Goal: Transaction & Acquisition: Purchase product/service

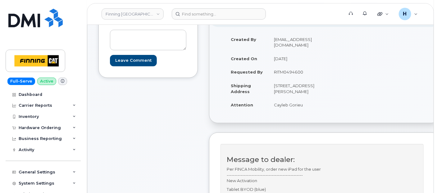
scroll to position [138, 0]
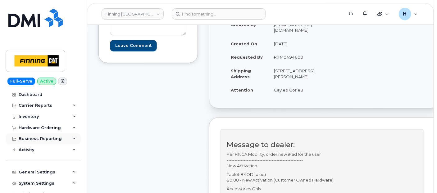
click at [54, 133] on div "Business Reporting" at bounding box center [43, 138] width 75 height 11
click at [48, 133] on div "Business Reporting" at bounding box center [43, 138] width 75 height 11
click at [48, 128] on div "Hardware Ordering" at bounding box center [40, 128] width 42 height 5
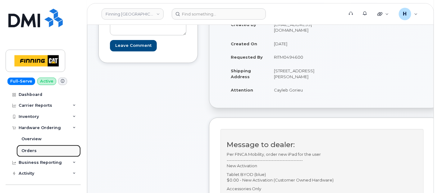
click at [44, 152] on link "Orders" at bounding box center [48, 151] width 64 height 12
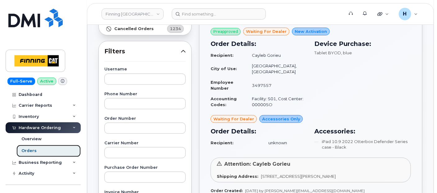
scroll to position [103, 0]
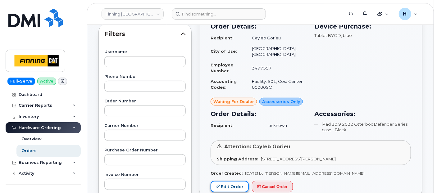
click at [227, 181] on link "Edit Order" at bounding box center [230, 186] width 38 height 11
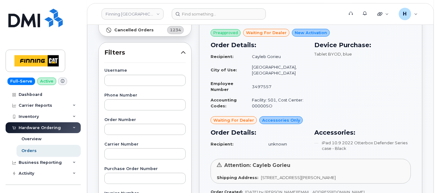
scroll to position [69, 0]
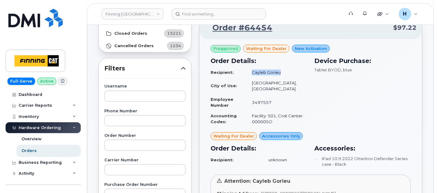
drag, startPoint x: 253, startPoint y: 76, endPoint x: 284, endPoint y: 75, distance: 31.1
click at [284, 75] on td "Cayleb Gorieu" at bounding box center [276, 72] width 61 height 11
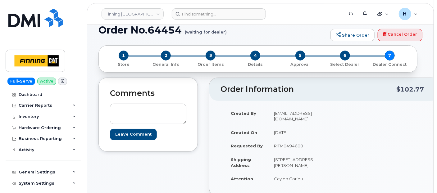
scroll to position [69, 0]
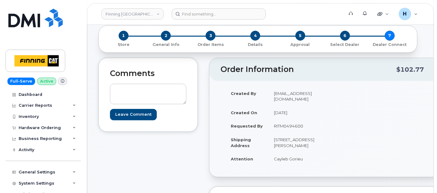
drag, startPoint x: 269, startPoint y: 156, endPoint x: 311, endPoint y: 161, distance: 41.9
click at [311, 161] on td "Cayleb Gorieu" at bounding box center [294, 159] width 52 height 14
copy td "Cayleb Gorieu"
click at [211, 36] on span "3" at bounding box center [211, 36] width 10 height 10
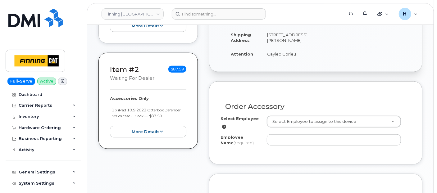
scroll to position [210, 0]
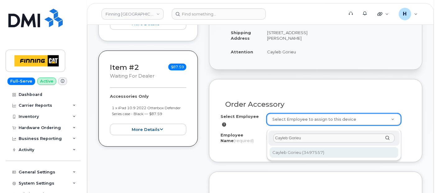
type input "Cayleb Gorieu"
type input "768073"
type input "Cayleb Gorieu"
select select "S01"
select select "00000SO"
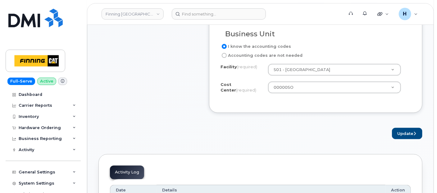
scroll to position [383, 0]
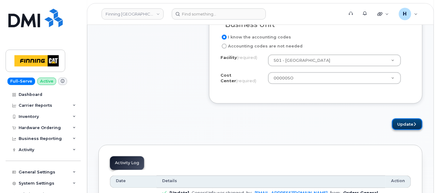
click at [396, 128] on button "Update" at bounding box center [407, 124] width 30 height 11
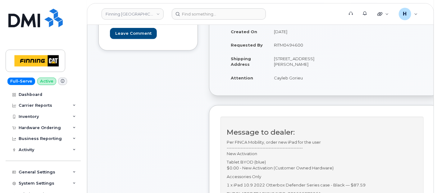
scroll to position [141, 0]
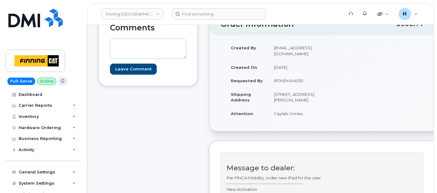
drag, startPoint x: 269, startPoint y: 116, endPoint x: 311, endPoint y: 117, distance: 42.3
click at [311, 117] on td "Cayleb Gorieu" at bounding box center [294, 114] width 52 height 14
copy td "Cayleb Gorieu"
click at [51, 123] on div "Hardware Ordering" at bounding box center [43, 127] width 75 height 11
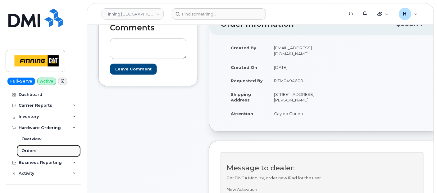
click at [44, 150] on link "Orders" at bounding box center [48, 151] width 64 height 12
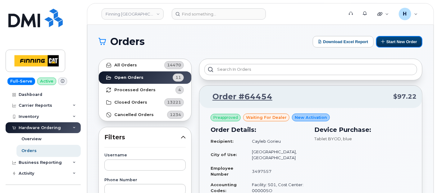
drag, startPoint x: 408, startPoint y: 41, endPoint x: 166, endPoint y: 85, distance: 246.1
click at [408, 41] on button "Start New Order" at bounding box center [399, 41] width 46 height 11
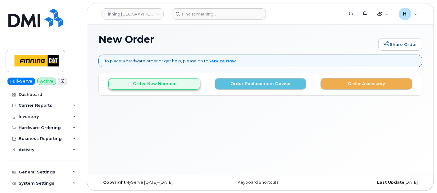
scroll to position [40, 0]
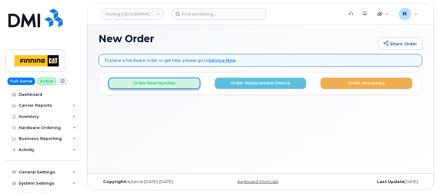
click at [166, 78] on button "Order New Number" at bounding box center [154, 83] width 92 height 11
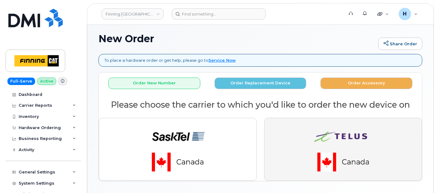
click at [321, 134] on img "button" at bounding box center [343, 149] width 87 height 52
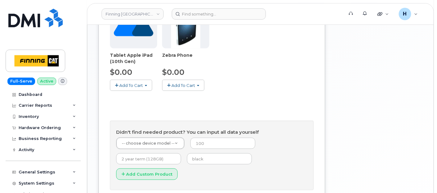
scroll to position [348, 0]
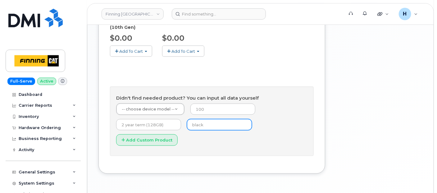
click at [198, 119] on input "text" at bounding box center [219, 124] width 65 height 11
type input "black"
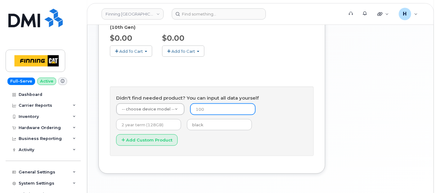
click at [199, 104] on input "number" at bounding box center [222, 109] width 65 height 11
type input "0"
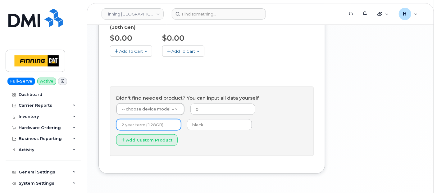
click at [154, 119] on input "text" at bounding box center [148, 124] width 65 height 11
type input "3 year term (128GB)"
click at [151, 103] on form "-- choose device model -- -- choose device model -- Aircard E5836S Aircard Veri…" at bounding box center [211, 126] width 191 height 47
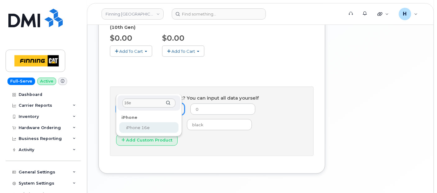
type input "16e"
select select "2883"
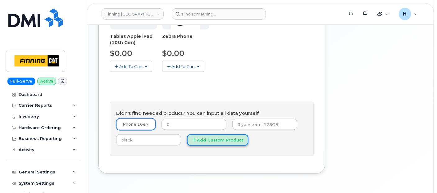
click at [195, 135] on button "Add Custom Product" at bounding box center [218, 140] width 62 height 11
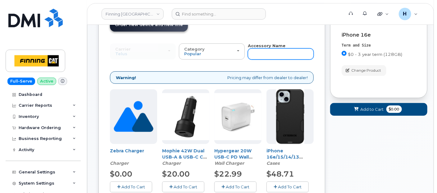
scroll to position [57, 0]
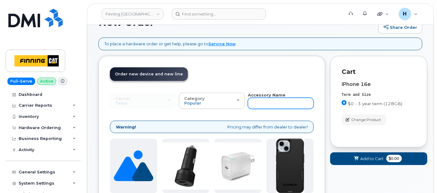
click at [269, 102] on input "text" at bounding box center [281, 103] width 66 height 11
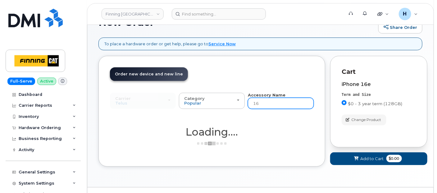
type input "16e"
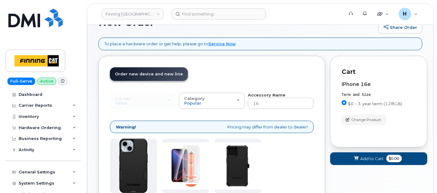
type input "16e"
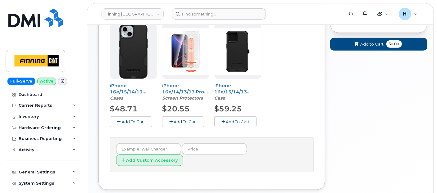
scroll to position [174, 0]
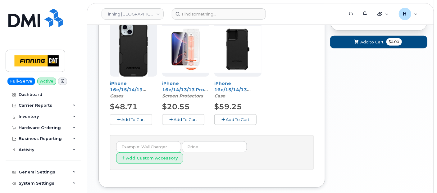
click at [174, 118] on span "Add To Cart" at bounding box center [186, 119] width 24 height 5
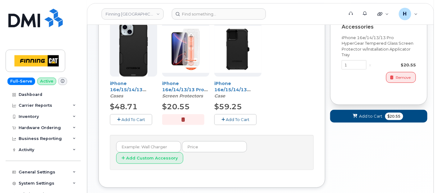
click at [139, 120] on span "Add To Cart" at bounding box center [134, 119] width 24 height 5
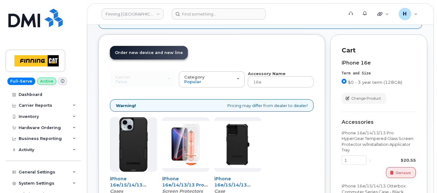
scroll to position [1, 0]
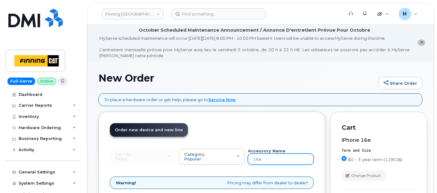
click at [263, 156] on input "16e" at bounding box center [281, 159] width 66 height 11
type input "wall"
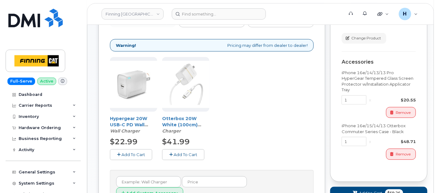
scroll to position [139, 0]
click at [138, 149] on button "Add To Cart" at bounding box center [131, 154] width 42 height 11
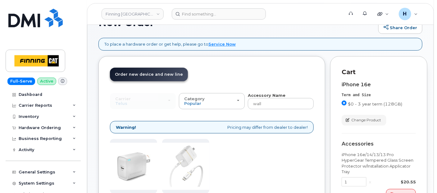
scroll to position [55, 0]
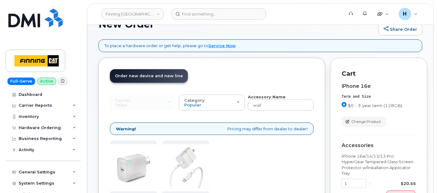
drag, startPoint x: 260, startPoint y: 97, endPoint x: 264, endPoint y: 100, distance: 4.8
click at [261, 97] on strong "Accessory Name" at bounding box center [267, 96] width 38 height 5
click at [268, 103] on input "wall" at bounding box center [281, 105] width 66 height 11
click at [267, 103] on input "wall" at bounding box center [281, 105] width 66 height 11
type input "wallsim"
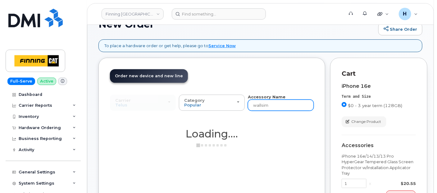
click at [267, 103] on input "wallsim" at bounding box center [281, 105] width 66 height 11
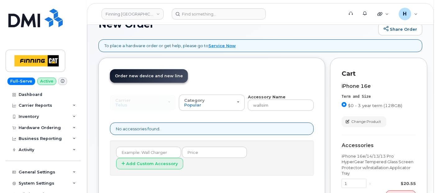
click at [267, 103] on input "wallsim" at bounding box center [281, 105] width 66 height 11
type input "sim"
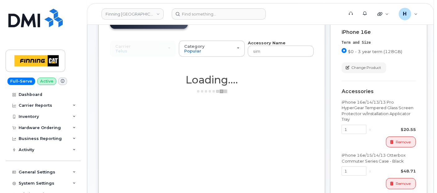
scroll to position [158, 0]
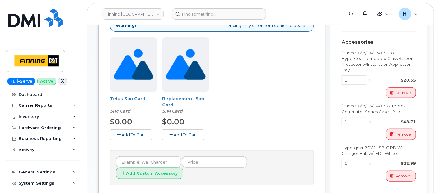
click at [139, 132] on span "Add To Cart" at bounding box center [134, 134] width 24 height 5
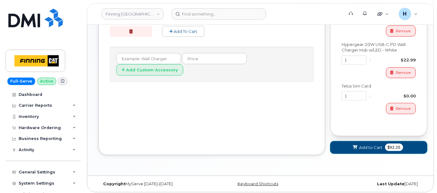
click at [348, 152] on button "Add to Cart $92.25" at bounding box center [378, 147] width 97 height 13
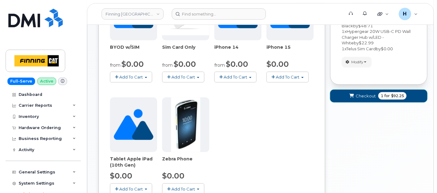
click at [349, 95] on span "submit" at bounding box center [352, 96] width 6 height 6
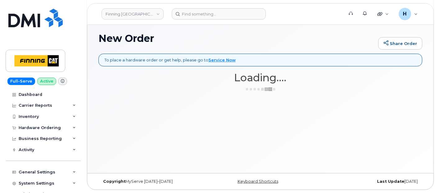
scroll to position [40, 0]
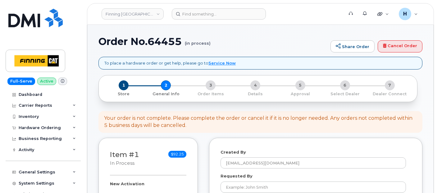
select select
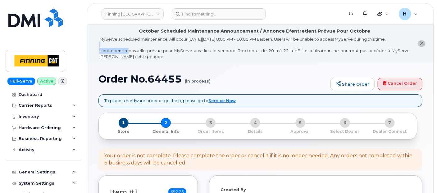
click at [125, 48] on li "October Scheduled Maintenance Announcement / Annonce D'entretient Prévue Pour O…" at bounding box center [260, 44] width 346 height 38
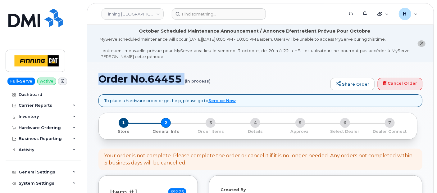
drag, startPoint x: 125, startPoint y: 48, endPoint x: 173, endPoint y: 90, distance: 64.1
copy h1 "Order No.64455"
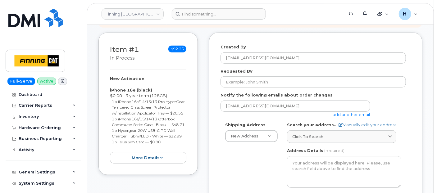
scroll to position [172, 0]
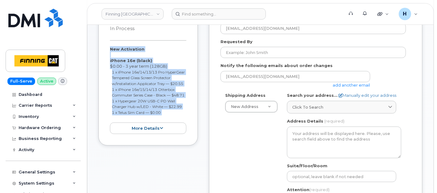
drag, startPoint x: 109, startPoint y: 47, endPoint x: 176, endPoint y: 128, distance: 104.6
click at [176, 128] on div "Item #1 in process $92.25 New Activation iPhone 16e (black) $0.00 - 3 year term…" at bounding box center [148, 74] width 99 height 143
copy div "New Activation iPhone 16e (black) $0.00 - 3 year term (128GB) 1 x iPhone 16e/14…"
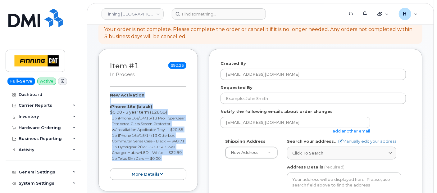
scroll to position [103, 0]
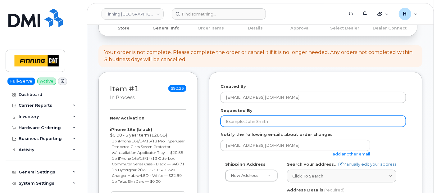
click at [257, 125] on input "Requested By" at bounding box center [314, 121] width 186 height 11
paste input "RITM0494918"
type input "RITM0494918"
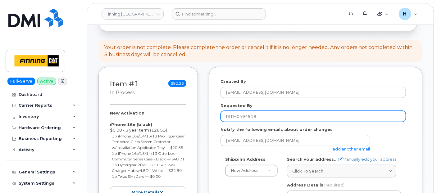
scroll to position [207, 0]
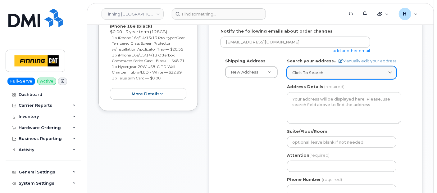
click at [338, 68] on link "Click to search" at bounding box center [341, 72] width 109 height 13
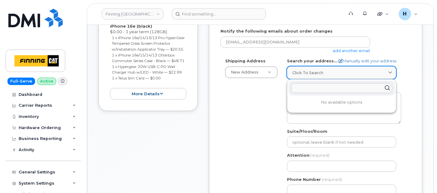
paste input "19050 – 94 Avenue"
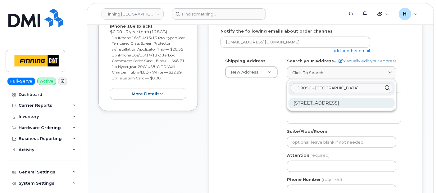
type input "19050 – 94 Avenue"
click at [341, 103] on div "19050 94 Ave Surrey BC V4N 4X8" at bounding box center [342, 103] width 106 height 10
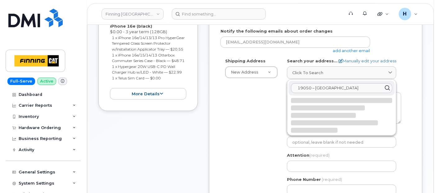
select select
type textarea "19050 94 Ave SURREY BC V4N 4X8 CANADA"
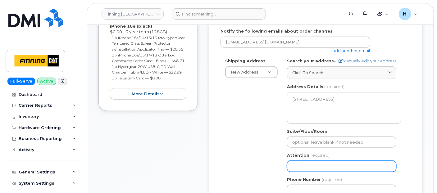
drag, startPoint x: 296, startPoint y: 164, endPoint x: 292, endPoint y: 161, distance: 5.1
click at [296, 164] on input "Attention (required)" at bounding box center [341, 166] width 109 height 11
paste input "[PERSON_NAME]"
select select
type input "[PERSON_NAME]"
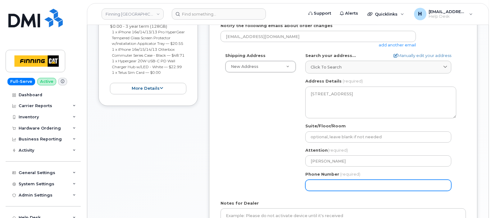
click at [337, 181] on input "Phone Number" at bounding box center [378, 184] width 146 height 11
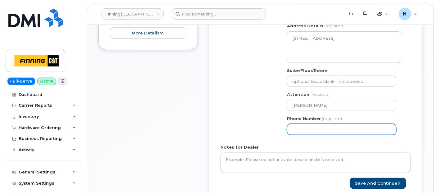
scroll to position [345, 0]
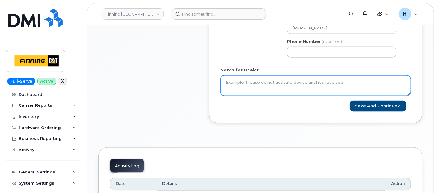
click at [259, 93] on textarea "Notes for Dealer" at bounding box center [316, 86] width 190 height 21
paste textarea "New Activation iPhone 16e (black) $0.00 - 3 year term (128GB) 1 x iPhone 16e/14…"
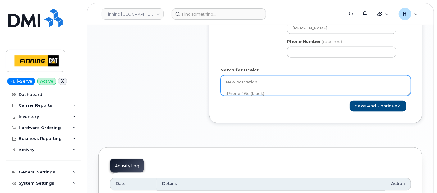
scroll to position [0, 0]
click at [225, 83] on textarea "New Activation iPhone 16e (black) $0.00 - 3 year term (128GB) 1 x iPhone 16e/14…" at bounding box center [316, 86] width 190 height 21
paste textarea "Per FINCA Mobility, order new device for the user."
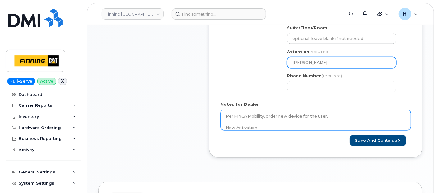
type textarea "Per FINCA Mobility, order new device for the user. New Activation iPhone 16e (b…"
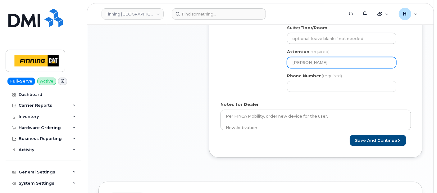
drag, startPoint x: 329, startPoint y: 62, endPoint x: 260, endPoint y: 59, distance: 68.7
click at [260, 59] on div "Shipping Address New Address New Address 7601 99 St 19498 92 Ave 16901 109 Ave …" at bounding box center [314, 25] width 186 height 143
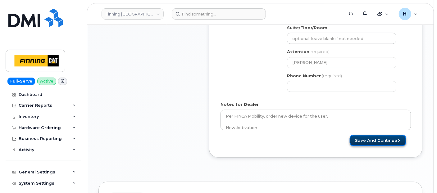
click at [365, 140] on button "Save and Continue" at bounding box center [378, 140] width 57 height 11
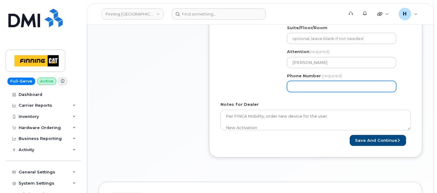
click at [312, 87] on input "Phone Number" at bounding box center [341, 86] width 109 height 11
select select
type input "6048885787"
select select
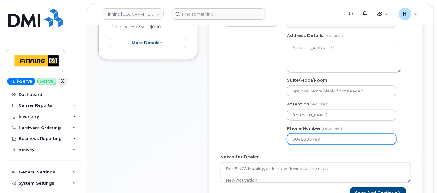
scroll to position [207, 0]
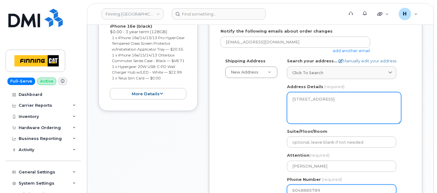
type input "6048885789"
drag, startPoint x: 316, startPoint y: 103, endPoint x: 342, endPoint y: 104, distance: 26.4
click at [342, 104] on textarea "19050 94 Ave SURREY BC V4N 4X8 CANADA" at bounding box center [344, 108] width 114 height 32
drag, startPoint x: 290, startPoint y: 96, endPoint x: 305, endPoint y: 98, distance: 15.3
click at [305, 98] on textarea "19050 94 Ave SURREY BC V4N 4X8 CANADA" at bounding box center [344, 108] width 114 height 32
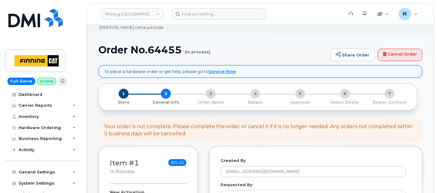
scroll to position [0, 0]
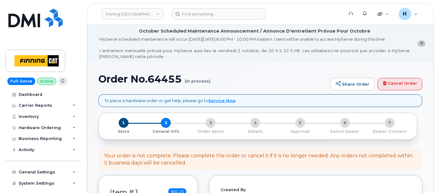
click at [167, 80] on h1 "Order No.64455 (in process)" at bounding box center [213, 79] width 229 height 11
copy h1 "64455"
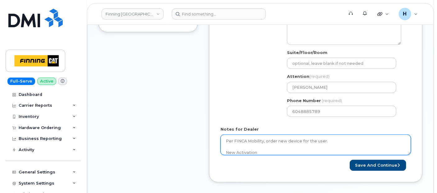
scroll to position [311, 0]
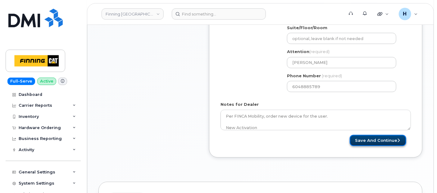
click at [366, 135] on button "Save and Continue" at bounding box center [378, 140] width 57 height 11
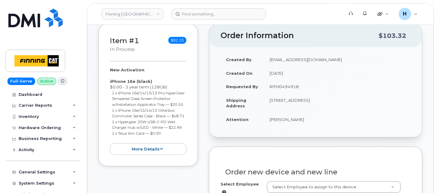
scroll to position [172, 0]
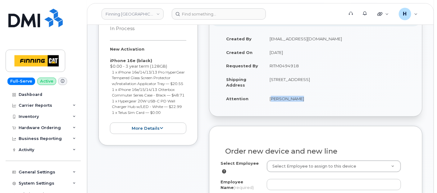
drag, startPoint x: 268, startPoint y: 95, endPoint x: 319, endPoint y: 102, distance: 51.4
click at [319, 102] on td "[PERSON_NAME]" at bounding box center [337, 99] width 147 height 14
copy td "[PERSON_NAME]"
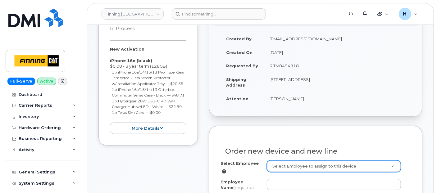
paste input "[PERSON_NAME]"
type input "[PERSON_NAME]"
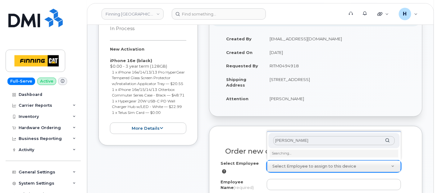
scroll to position [241, 0]
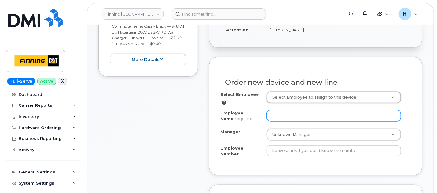
click at [276, 117] on input "Employee Name (required)" at bounding box center [334, 115] width 134 height 11
paste input "[PERSON_NAME]"
type input "[PERSON_NAME]"
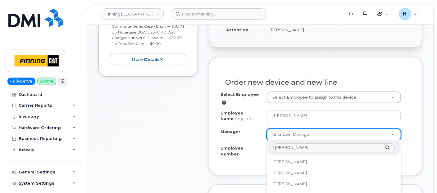
scroll to position [0, 0]
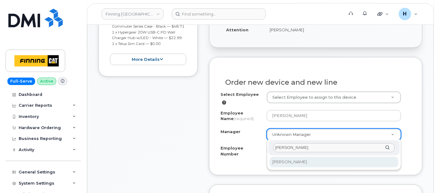
type input "[PERSON_NAME]"
select select "768812"
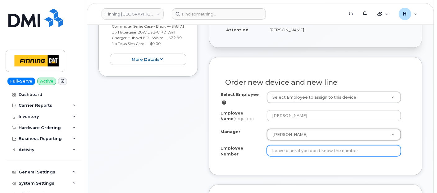
click at [289, 151] on input "Employee Number" at bounding box center [334, 150] width 134 height 11
paste input "3500887"
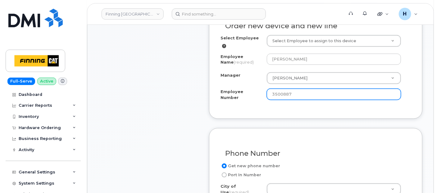
scroll to position [345, 0]
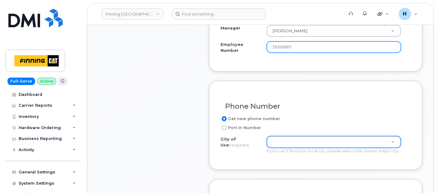
type input "3500887"
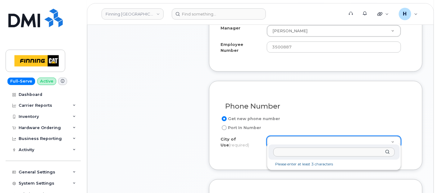
type input "c"
type input "s"
type input "vancou"
type input "951"
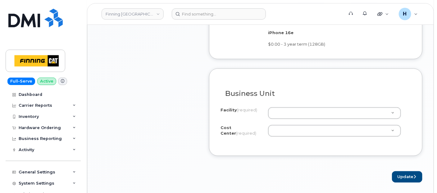
scroll to position [552, 0]
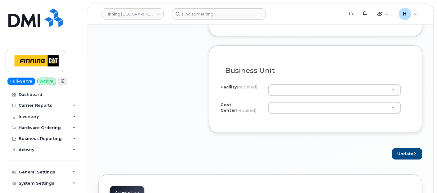
click at [277, 80] on div "I know the accounting codes Facility (required) 400 - TCRS - Head Office ADM 40…" at bounding box center [316, 101] width 190 height 42
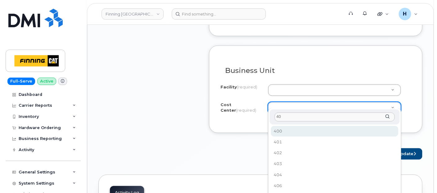
type input "400"
select select "400"
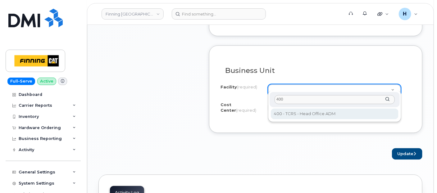
type input "400"
select select "400"
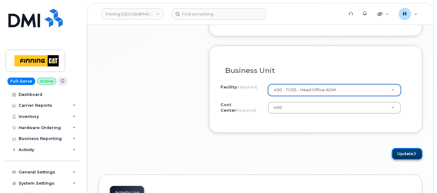
click at [397, 148] on button "Update" at bounding box center [407, 153] width 30 height 11
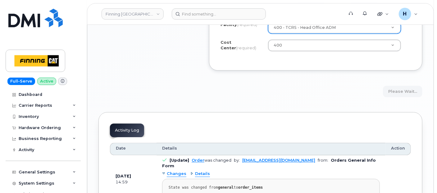
scroll to position [621, 0]
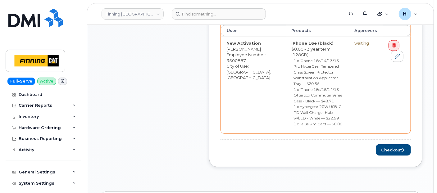
scroll to position [345, 0]
drag, startPoint x: 390, startPoint y: 134, endPoint x: 258, endPoint y: 13, distance: 179.0
click at [390, 144] on button "Checkout" at bounding box center [393, 149] width 35 height 11
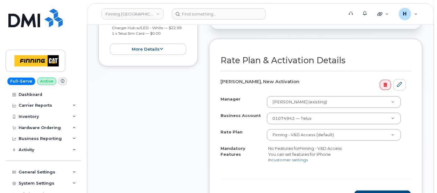
scroll to position [276, 0]
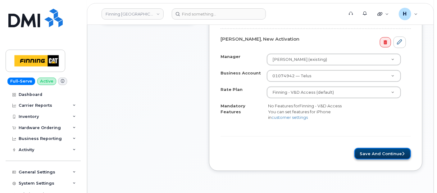
click at [362, 156] on button "Save and Continue" at bounding box center [383, 153] width 57 height 11
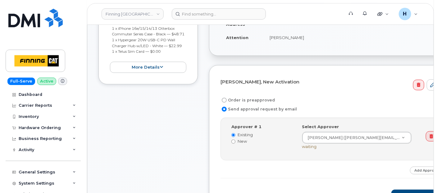
drag, startPoint x: 255, startPoint y: 99, endPoint x: 260, endPoint y: 106, distance: 9.1
click at [255, 99] on label "Order is preapproved" at bounding box center [248, 100] width 54 height 7
click at [227, 99] on input "Order is preapproved" at bounding box center [224, 100] width 5 height 5
radio input "true"
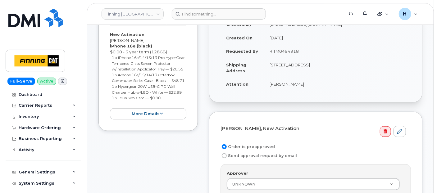
scroll to position [138, 0]
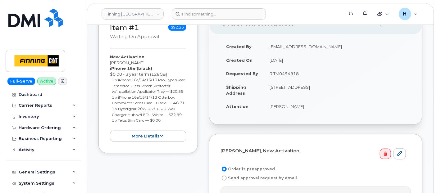
drag, startPoint x: 269, startPoint y: 71, endPoint x: 321, endPoint y: 74, distance: 52.0
click at [321, 74] on td "RITM0494918" at bounding box center [337, 74] width 147 height 14
copy td "RITM0494918"
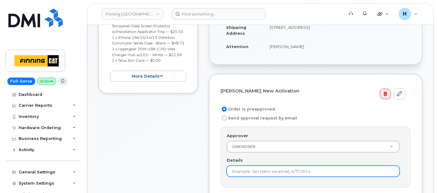
scroll to position [241, 0]
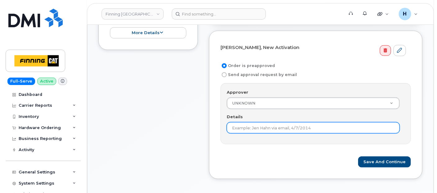
click at [240, 127] on input "Details" at bounding box center [313, 127] width 173 height 11
paste input "RITM0494918"
type input "RITM0494918"
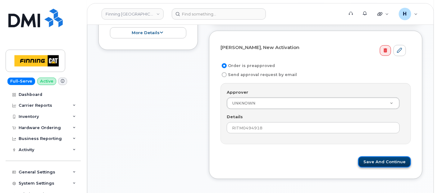
click at [374, 157] on button "Save and Continue" at bounding box center [384, 162] width 53 height 11
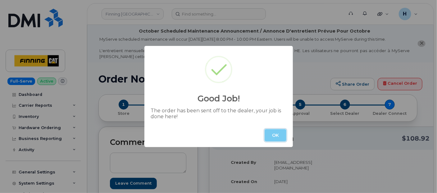
click at [284, 135] on button "OK" at bounding box center [276, 135] width 22 height 12
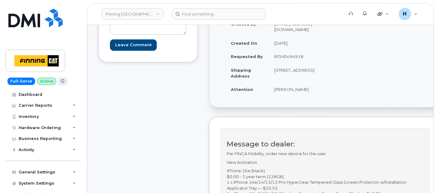
scroll to position [138, 0]
drag, startPoint x: 264, startPoint y: 104, endPoint x: 309, endPoint y: 110, distance: 46.1
click at [309, 97] on td "[PERSON_NAME]" at bounding box center [296, 90] width 54 height 14
copy td "[PERSON_NAME]"
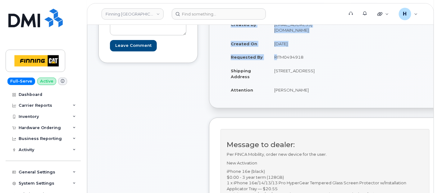
drag, startPoint x: 262, startPoint y: 63, endPoint x: 319, endPoint y: 65, distance: 57.5
click at [319, 65] on div "Created By hakaur@dminc.com Created On September 24, 2025 Requested By RITM0494…" at bounding box center [328, 60] width 214 height 85
copy table "Created By hakaur@dminc.com Created On September 24, 2025 Requested By"
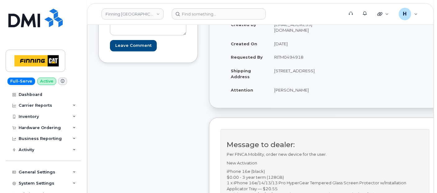
drag, startPoint x: 267, startPoint y: 119, endPoint x: 280, endPoint y: 70, distance: 50.6
click at [268, 108] on div "Created By hakaur@dminc.com Created On September 24, 2025 Requested By RITM0494…" at bounding box center [327, 60] width 236 height 96
click at [280, 64] on td "RITM0494918" at bounding box center [296, 57] width 54 height 14
copy td "RITM0494918"
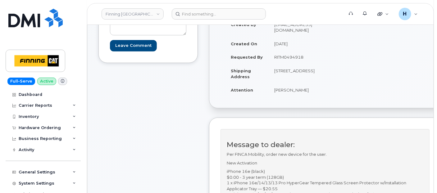
scroll to position [69, 0]
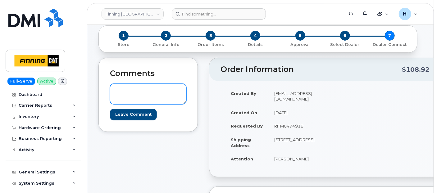
click at [164, 93] on textarea at bounding box center [148, 94] width 76 height 21
paste textarea "Order #TL60032402"
click at [115, 91] on textarea "Order #TL60032402" at bounding box center [148, 94] width 76 height 21
click at [115, 91] on textarea "TELUS Order #TL60032402" at bounding box center [148, 94] width 76 height 21
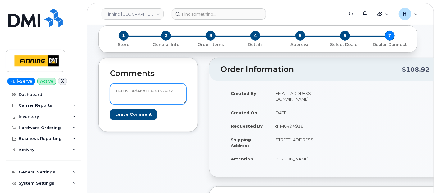
click at [115, 91] on textarea "TELUS Order #TL60032402" at bounding box center [148, 94] width 76 height 21
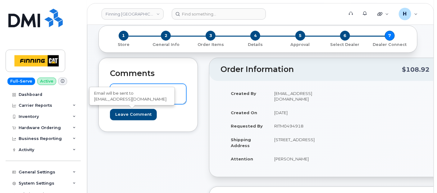
type textarea "TELUS Order #TL60032402"
click at [120, 120] on div "Comments TELUS Order #TL60032402 Leave Comment Email will be sent to procuremen…" at bounding box center [148, 95] width 99 height 74
drag, startPoint x: 122, startPoint y: 116, endPoint x: 99, endPoint y: 13, distance: 105.2
click at [122, 115] on input "Leave Comment" at bounding box center [133, 114] width 47 height 11
type input "Create Event"
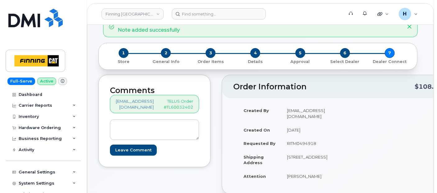
scroll to position [103, 0]
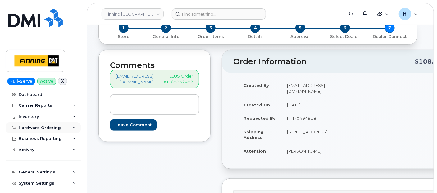
click at [44, 128] on div "Hardware Ordering" at bounding box center [40, 128] width 42 height 5
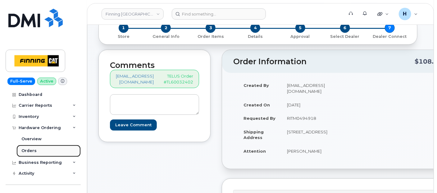
click at [39, 151] on link "Orders" at bounding box center [48, 151] width 64 height 12
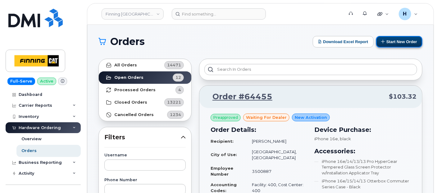
click at [395, 43] on button "Start New Order" at bounding box center [399, 41] width 46 height 11
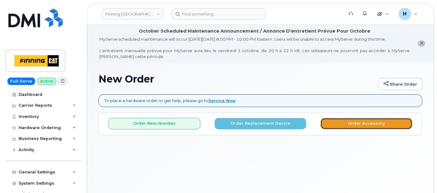
click at [332, 128] on button "Order Accessory" at bounding box center [367, 123] width 92 height 11
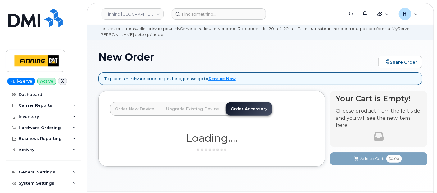
scroll to position [40, 0]
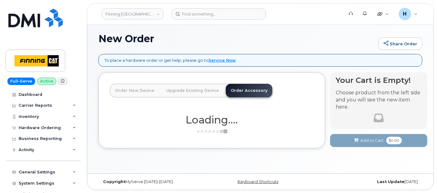
click at [239, 86] on link "Order Accessory" at bounding box center [249, 91] width 47 height 14
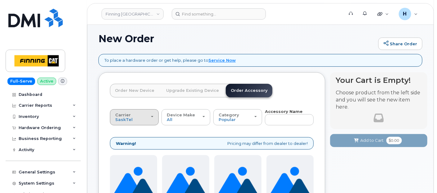
click at [133, 115] on div "Carrier SaskTel Telus" at bounding box center [134, 118] width 38 height 10
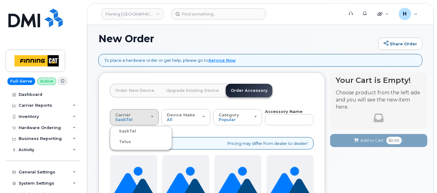
click at [119, 143] on label "Telus" at bounding box center [122, 141] width 20 height 7
click at [0, 0] on input "Telus" at bounding box center [0, 0] width 0 height 0
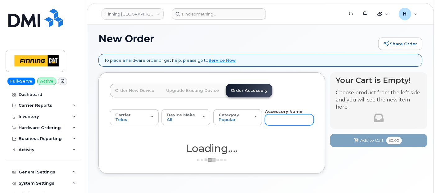
click at [274, 120] on input "text" at bounding box center [289, 119] width 49 height 11
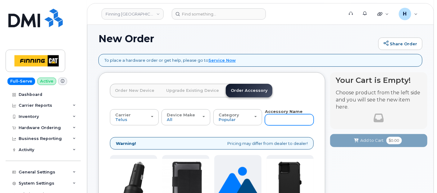
click at [274, 120] on input "text" at bounding box center [289, 119] width 49 height 11
type input "24"
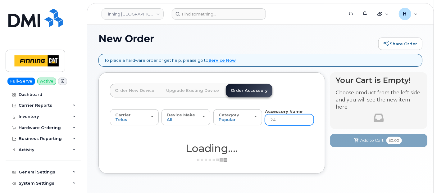
click at [274, 120] on input "24" at bounding box center [289, 119] width 49 height 11
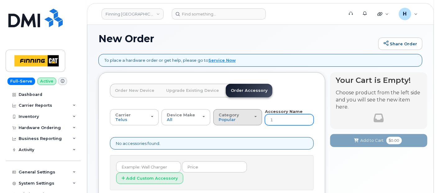
drag, startPoint x: 280, startPoint y: 119, endPoint x: 241, endPoint y: 117, distance: 39.5
click at [241, 117] on div "Carrier SaskTel Telus SaskTel Telus Device Make All iPhone Tablet All iPhone Ta…" at bounding box center [212, 117] width 204 height 17
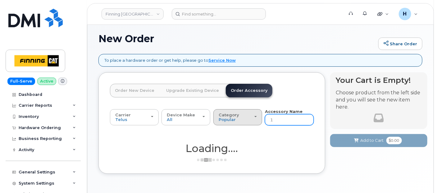
type input "31"
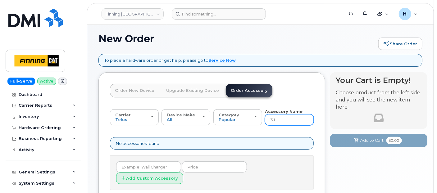
drag, startPoint x: 281, startPoint y: 121, endPoint x: 265, endPoint y: 118, distance: 16.5
click at [265, 118] on div "Carrier SaskTel Telus SaskTel Telus Device Make All iPhone Tablet All iPhone Ta…" at bounding box center [212, 117] width 204 height 17
type input "13"
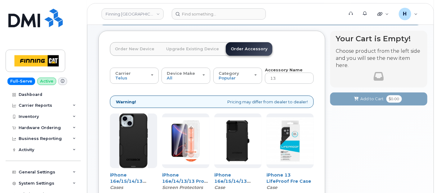
scroll to position [130, 0]
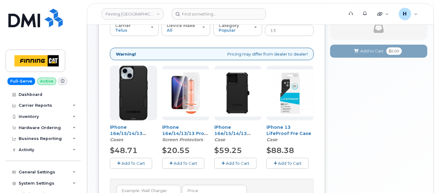
click at [177, 162] on span "Add To Cart" at bounding box center [186, 163] width 24 height 5
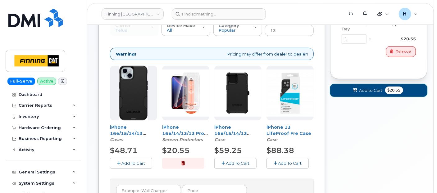
click at [371, 90] on span "Add to Cart" at bounding box center [371, 91] width 23 height 6
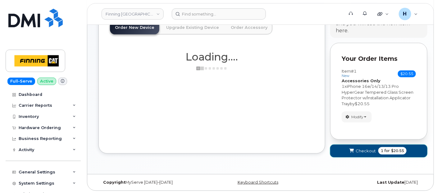
click at [353, 151] on icon "submit" at bounding box center [352, 151] width 4 height 4
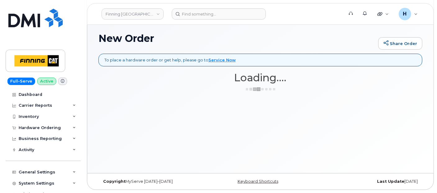
scroll to position [40, 0]
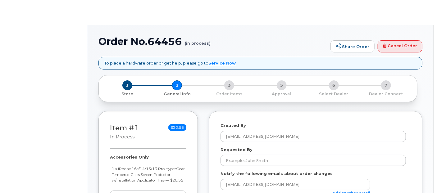
select select
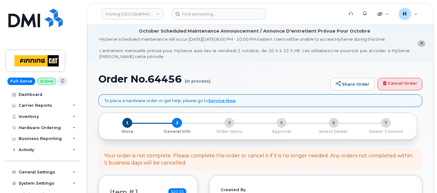
copy div
drag, startPoint x: 0, startPoint y: 0, endPoint x: 170, endPoint y: 49, distance: 177.1
drag, startPoint x: 170, startPoint y: 49, endPoint x: 162, endPoint y: 67, distance: 20.3
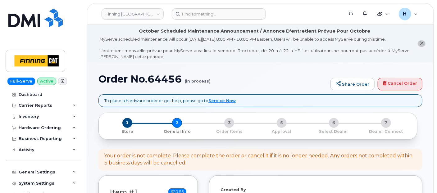
click at [164, 79] on h1 "Order No.64456 (in process)" at bounding box center [213, 79] width 229 height 11
copy h1 "64456"
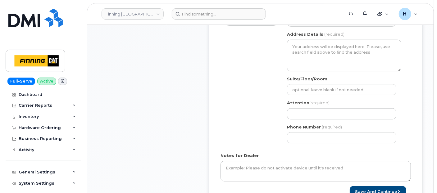
scroll to position [276, 0]
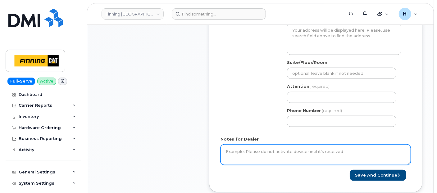
click at [240, 156] on textarea "Notes for Dealer" at bounding box center [316, 155] width 190 height 21
paste textarea "335666691928"
type textarea "335666691928"
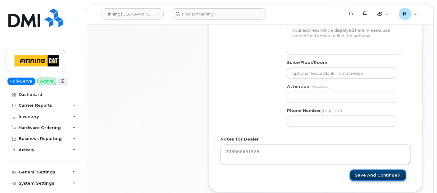
click at [362, 177] on button "Save and Continue" at bounding box center [378, 175] width 57 height 11
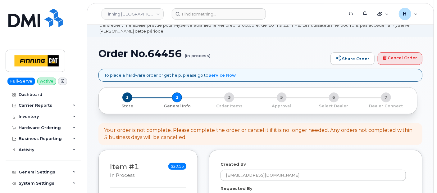
scroll to position [0, 0]
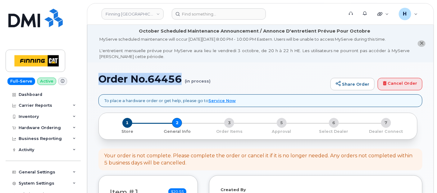
drag, startPoint x: 100, startPoint y: 80, endPoint x: 181, endPoint y: 82, distance: 80.8
click at [181, 82] on h1 "Order No.64456 (in process)" at bounding box center [213, 79] width 229 height 11
copy h1 "Order No.64456"
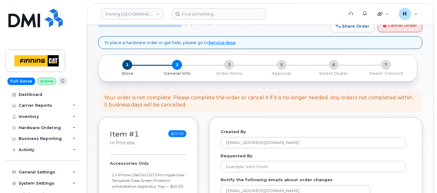
scroll to position [103, 0]
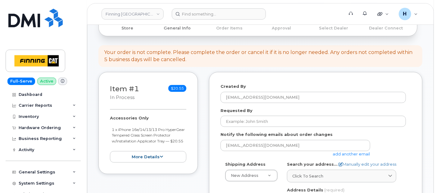
drag, startPoint x: 102, startPoint y: 119, endPoint x: 139, endPoint y: 147, distance: 46.6
click at [139, 147] on div "Item #1 in process $20.55 Accessories Only 1 x iPhone 16e/14/13/13 Pro HyperGea…" at bounding box center [148, 123] width 99 height 102
copy div "Accessories Only 1 x iPhone 16e/14/13/13 Pro HyperGear Tempered Glass Screen Pr…"
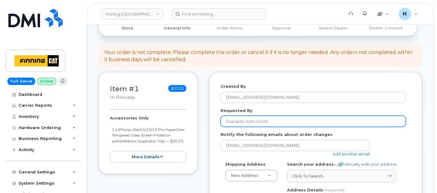
drag, startPoint x: 244, startPoint y: 120, endPoint x: 331, endPoint y: 163, distance: 97.4
click at [244, 120] on input "Requested By" at bounding box center [314, 121] width 186 height 11
paste input "RITM0494087"
type input "RITM0494087"
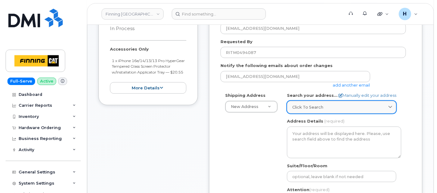
click at [312, 107] on span "Click to search" at bounding box center [307, 107] width 31 height 6
paste input "6735 11 St. NE"
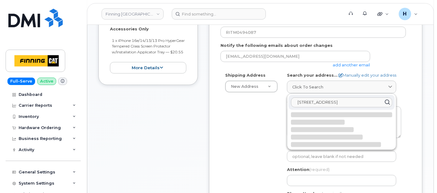
scroll to position [207, 0]
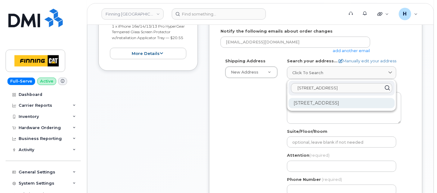
type input "6735 11 St. NE"
click at [331, 105] on div "6735 11 St NE Calgary AB T2E 7H9" at bounding box center [342, 103] width 106 height 10
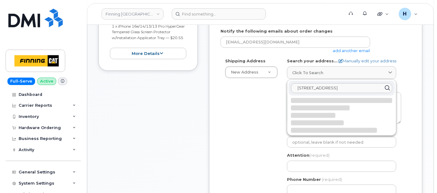
select select
type textarea "6735 11 St NE CALGARY AB T2E 7H9 CANADA"
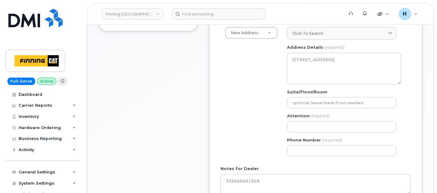
scroll to position [276, 0]
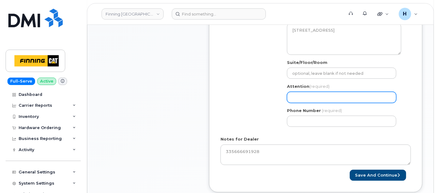
click at [316, 96] on input "Attention (required)" at bounding box center [341, 97] width 109 height 11
paste input "[PERSON_NAME]"
select select
type input "[PERSON_NAME]"
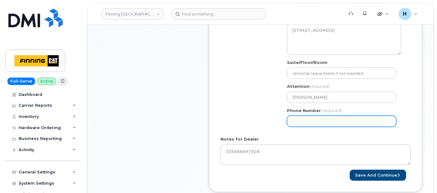
drag, startPoint x: 298, startPoint y: 117, endPoint x: 293, endPoint y: 115, distance: 6.0
click at [299, 117] on input "Phone Number" at bounding box center [341, 121] width 109 height 11
paste input "4032753340"
select select
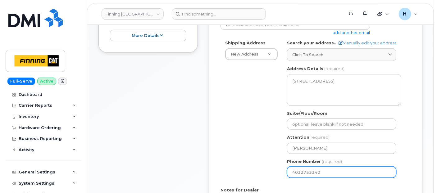
scroll to position [138, 0]
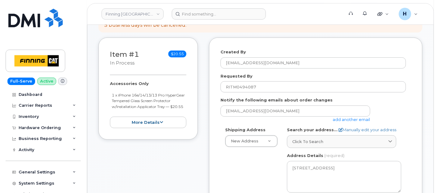
type input "4032753340"
drag, startPoint x: 105, startPoint y: 82, endPoint x: 134, endPoint y: 109, distance: 39.8
click at [134, 109] on div "Item #1 in process $20.55 Accessories Only 1 x iPhone 16e/14/13/13 Pro HyperGea…" at bounding box center [148, 89] width 99 height 102
copy div "Accessories Only 1 x iPhone 16e/14/13/13 Pro HyperGear Tempered Glass Screen Pr…"
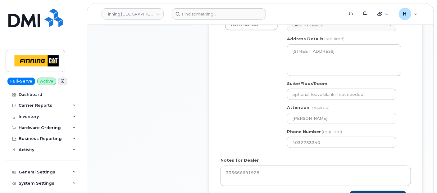
scroll to position [276, 0]
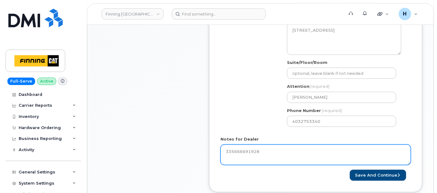
click at [231, 149] on textarea "335666691928" at bounding box center [316, 155] width 190 height 21
click at [225, 151] on textarea "335666691928" at bounding box center [316, 155] width 190 height 21
paste textarea "Accessories Only 1 x iPhone 16e/14/13/13 Pro HyperGear Tempered Glass Screen Pr…"
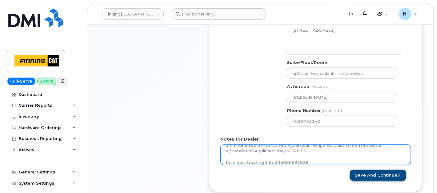
type textarea "Accessories Only 1 x iPhone 16e/14/13/13 Pro HyperGear Tempered Glass Screen Pr…"
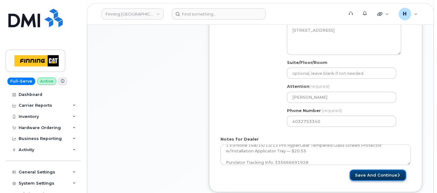
click at [356, 172] on button "Save and Continue" at bounding box center [378, 175] width 57 height 11
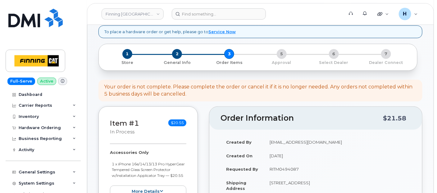
scroll to position [172, 0]
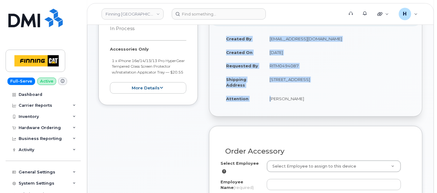
drag, startPoint x: 266, startPoint y: 103, endPoint x: 323, endPoint y: 106, distance: 56.9
click at [323, 106] on div "Created By [EMAIL_ADDRESS][DOMAIN_NAME] Created On [DATE] Requested By RITM0494…" at bounding box center [315, 71] width 213 height 90
copy table "Created By [PERSON_NAME][EMAIL_ADDRESS][DOMAIN_NAME] Created On [DATE] Requeste…"
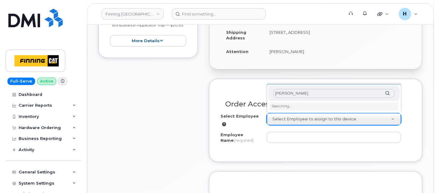
scroll to position [241, 0]
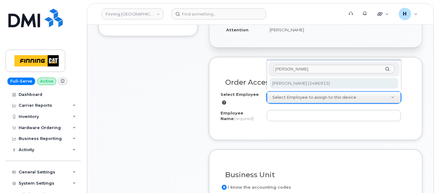
type input "[PERSON_NAME]"
type input "287349"
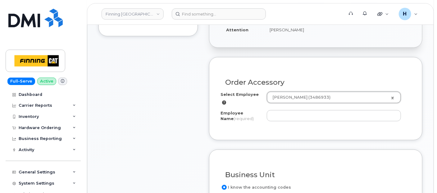
type input "[PERSON_NAME]"
select select "Y01"
select select "OIAAAKB"
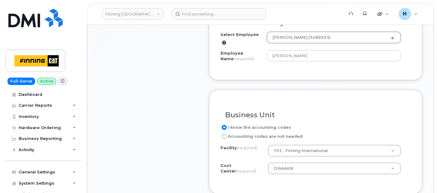
scroll to position [345, 0]
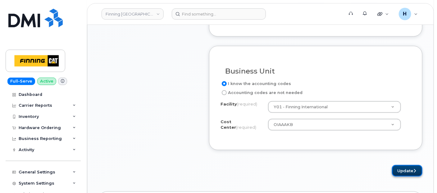
click at [405, 169] on button "Update" at bounding box center [407, 170] width 30 height 11
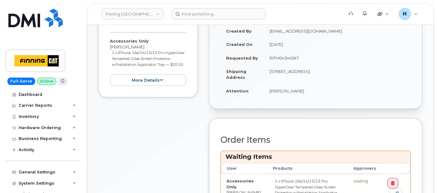
scroll to position [311, 0]
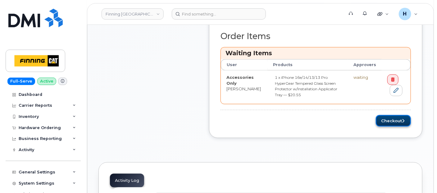
click at [392, 117] on button "Checkout" at bounding box center [393, 120] width 35 height 11
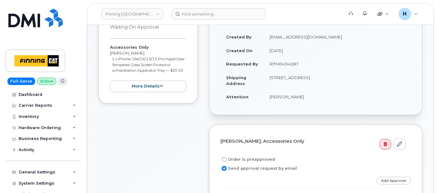
scroll to position [172, 0]
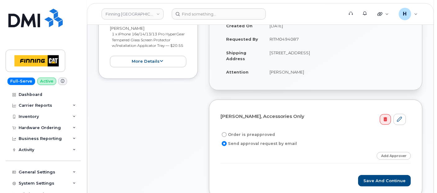
click at [237, 133] on label "Order is preapproved" at bounding box center [248, 134] width 54 height 7
click at [227, 133] on input "Order is preapproved" at bounding box center [224, 134] width 5 height 5
radio input "true"
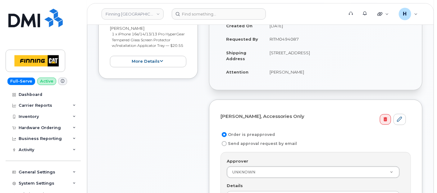
drag, startPoint x: 266, startPoint y: 43, endPoint x: 314, endPoint y: 44, distance: 48.2
click at [314, 44] on td "RITM0494087" at bounding box center [337, 39] width 147 height 14
copy td "RITM0494087"
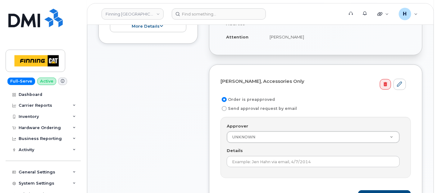
scroll to position [241, 0]
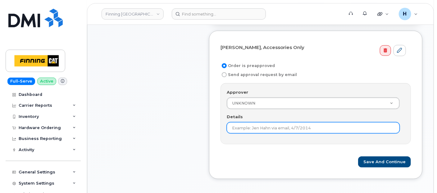
click at [238, 129] on input "Details" at bounding box center [313, 127] width 173 height 11
paste input "RITM0494087"
type input "RITM0494087"
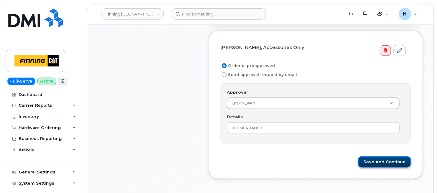
click at [378, 157] on button "Save and Continue" at bounding box center [384, 162] width 53 height 11
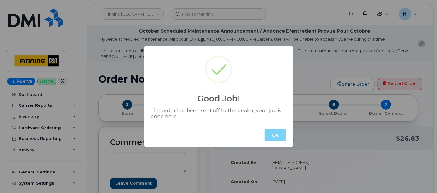
drag, startPoint x: 270, startPoint y: 134, endPoint x: 294, endPoint y: 125, distance: 26.0
click at [270, 134] on button "OK" at bounding box center [276, 135] width 22 height 12
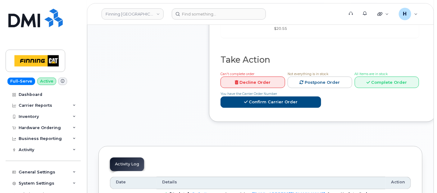
scroll to position [276, 0]
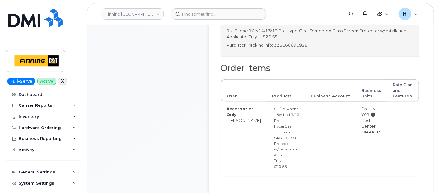
click at [294, 48] on p "Purolator Tracking Info: 335666691928" at bounding box center [320, 45] width 186 height 6
click at [293, 48] on p "Purolator Tracking Info: 335666691928" at bounding box center [320, 45] width 186 height 6
click at [296, 48] on p "Purolator Tracking Info: 335666691928" at bounding box center [320, 45] width 186 height 6
copy p "335666691928"
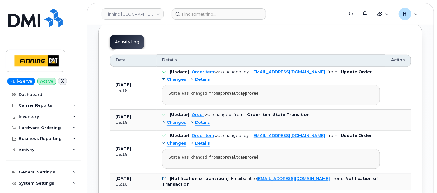
scroll to position [464, 0]
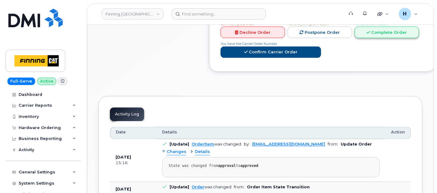
click at [360, 38] on link "Complete Order" at bounding box center [387, 32] width 65 height 11
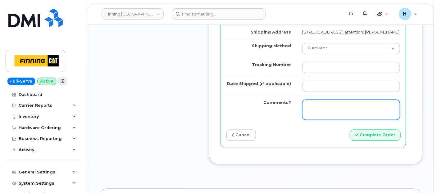
scroll to position [568, 0]
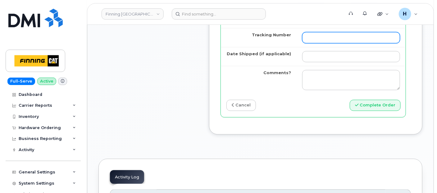
click at [303, 43] on input "Tracking Number" at bounding box center [351, 37] width 98 height 11
paste input "335666691928"
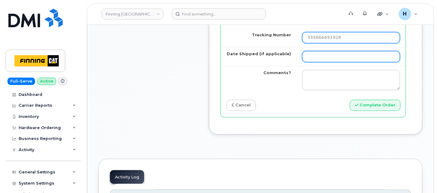
type input "335666691928"
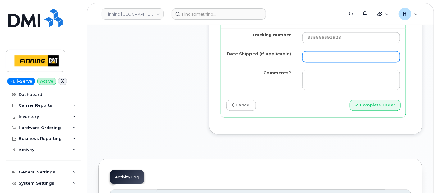
click at [302, 62] on input "Date Shipped (if applicable)" at bounding box center [351, 56] width 98 height 11
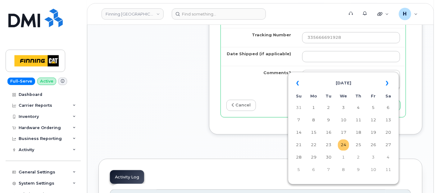
click at [346, 147] on td "24" at bounding box center [343, 145] width 11 height 11
type input "2025-09-24"
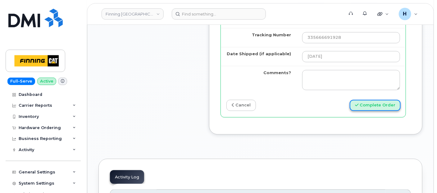
click at [359, 107] on icon "submit" at bounding box center [356, 105] width 3 height 4
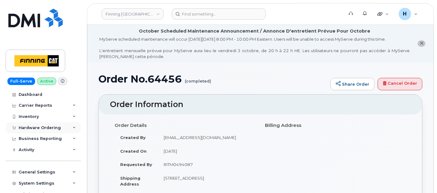
click at [39, 126] on div "Hardware Ordering" at bounding box center [40, 128] width 42 height 5
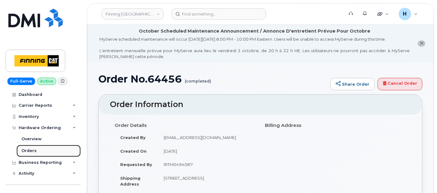
click at [30, 147] on link "Orders" at bounding box center [48, 151] width 64 height 12
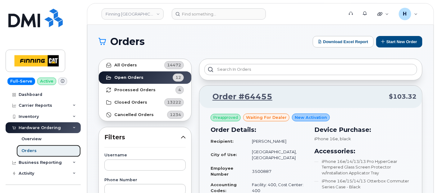
click at [41, 149] on link "Orders" at bounding box center [48, 151] width 64 height 12
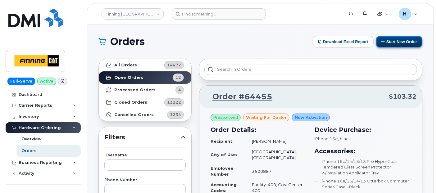
drag, startPoint x: 388, startPoint y: 42, endPoint x: 439, endPoint y: 90, distance: 70.5
click at [387, 42] on button "Start New Order" at bounding box center [399, 41] width 46 height 11
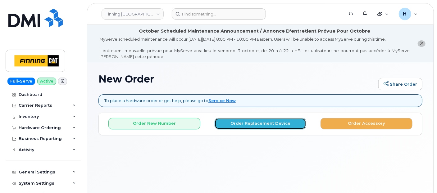
click at [245, 120] on button "Order Replacement Device" at bounding box center [261, 123] width 92 height 11
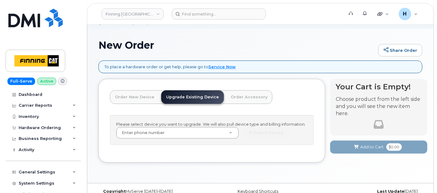
scroll to position [34, 0]
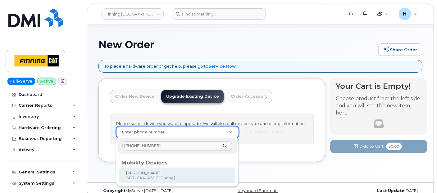
type input "587-644-4396"
type input "522451"
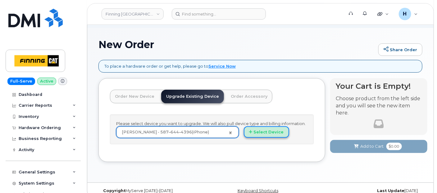
click at [255, 135] on button "Select Device" at bounding box center [266, 131] width 45 height 11
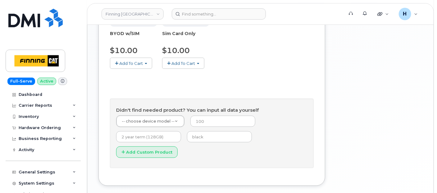
scroll to position [348, 0]
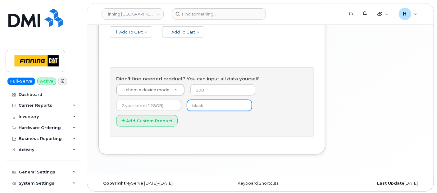
click at [193, 105] on input "text" at bounding box center [219, 105] width 65 height 11
type input "black"
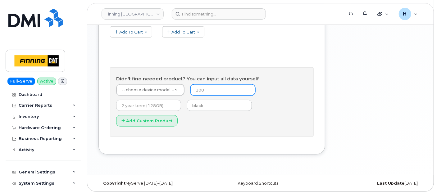
click at [202, 93] on input "number" at bounding box center [222, 90] width 65 height 11
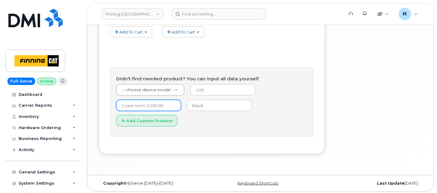
click at [163, 106] on input "text" at bounding box center [148, 105] width 65 height 11
type input "3 year term (128GB)"
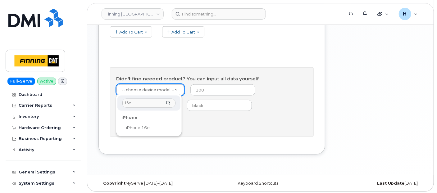
type input "16e"
drag, startPoint x: 154, startPoint y: 125, endPoint x: 192, endPoint y: 93, distance: 50.3
select select "2883"
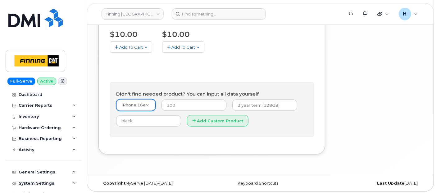
click at [194, 92] on h4 "Didn't find needed product? You can input all data yourself" at bounding box center [211, 94] width 191 height 5
click at [190, 104] on input "number" at bounding box center [194, 105] width 65 height 11
type input "0"
click at [208, 125] on button "Add Custom Product" at bounding box center [218, 120] width 62 height 11
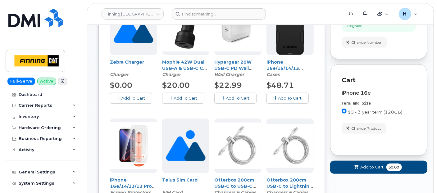
scroll to position [0, 0]
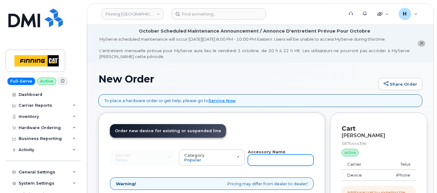
click at [255, 157] on input "text" at bounding box center [281, 160] width 66 height 11
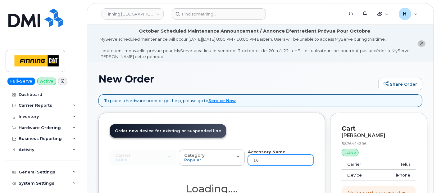
type input "16e"
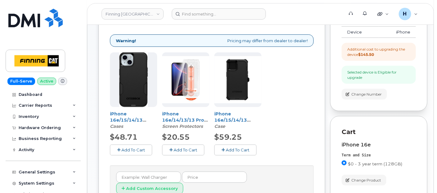
scroll to position [172, 0]
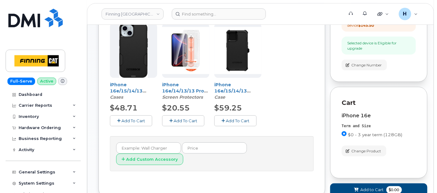
click at [188, 120] on span "Add To Cart" at bounding box center [186, 120] width 24 height 5
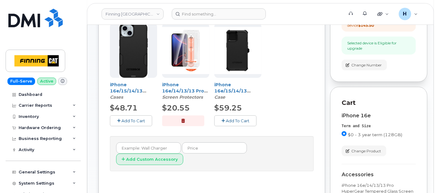
click at [130, 119] on span "Add To Cart" at bounding box center [134, 120] width 24 height 5
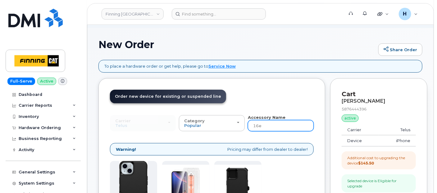
click at [273, 127] on input "16e" at bounding box center [281, 125] width 66 height 11
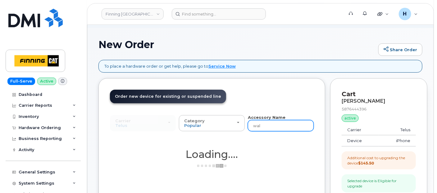
type input "wall"
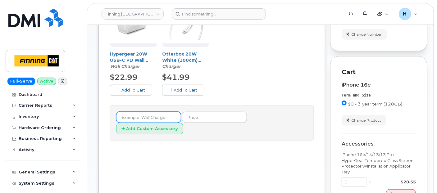
scroll to position [207, 0]
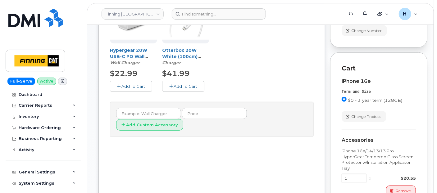
drag, startPoint x: 136, startPoint y: 87, endPoint x: 170, endPoint y: 28, distance: 68.6
click at [136, 87] on span "Add To Cart" at bounding box center [134, 86] width 24 height 5
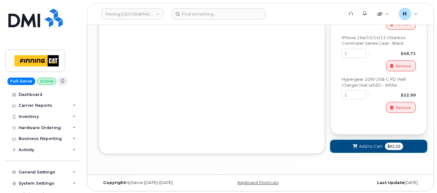
click at [360, 140] on button "Add to Cart $92.25" at bounding box center [378, 146] width 97 height 13
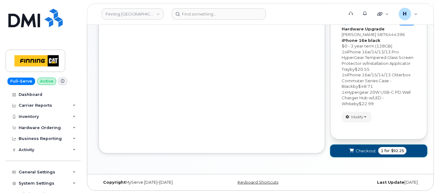
click at [341, 145] on button "Checkout 1 for $92.25" at bounding box center [378, 151] width 97 height 13
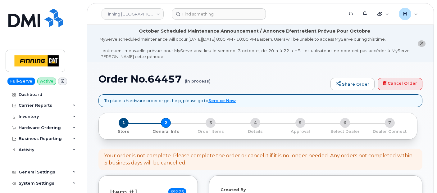
select select
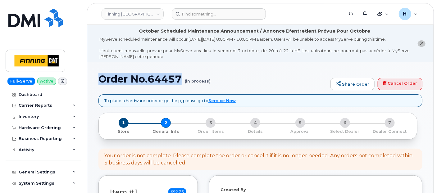
drag, startPoint x: 98, startPoint y: 79, endPoint x: 182, endPoint y: 78, distance: 84.5
copy h1 "Order No.64457"
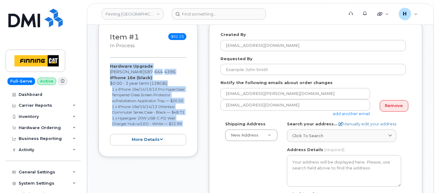
scroll to position [174, 0]
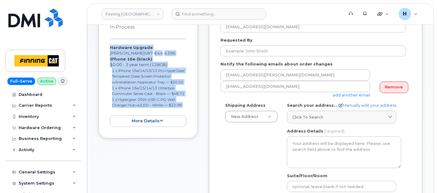
drag, startPoint x: 106, startPoint y: 118, endPoint x: 185, endPoint y: 118, distance: 79.2
click at [185, 118] on div "Item #1 in process $92.25 Hardware Upgrade [PERSON_NAME] [PHONE_NUMBER] iPhone …" at bounding box center [148, 70] width 99 height 137
copy div "Hardware Upgrade [PERSON_NAME] [PHONE_NUMBER] iPhone 16e (black) $0.00 - 3 year…"
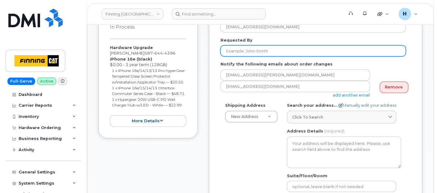
click at [248, 49] on input "Requested By" at bounding box center [314, 50] width 186 height 11
paste input "RITM0494693"
type input "RITM0494693"
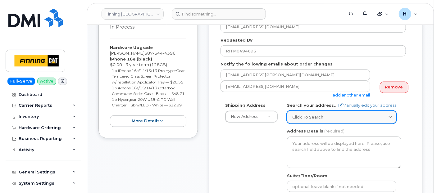
click at [304, 114] on span "Click to search" at bounding box center [307, 117] width 31 height 6
paste input "[STREET_ADDRESS][PERSON_NAME]"
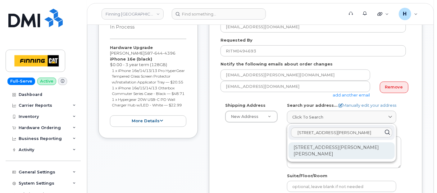
type input "[STREET_ADDRESS][PERSON_NAME]"
click at [307, 146] on div "[STREET_ADDRESS][PERSON_NAME][PERSON_NAME]" at bounding box center [342, 151] width 106 height 17
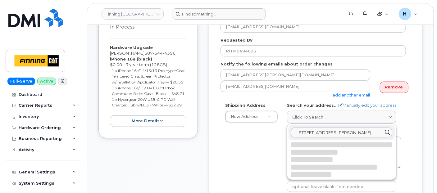
select select
type textarea "[STREET_ADDRESS][PERSON_NAME][PERSON_NAME]"
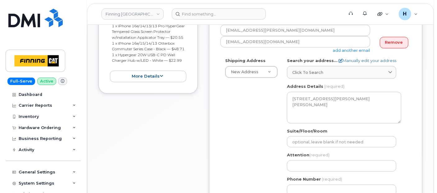
scroll to position [243, 0]
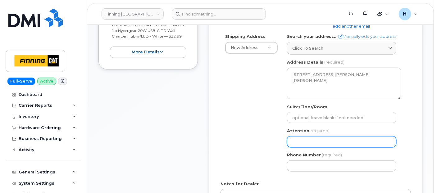
click at [302, 144] on input "Attention (required)" at bounding box center [341, 141] width 109 height 11
paste input "[PERSON_NAME]"
select select
type input "[PERSON_NAME]"
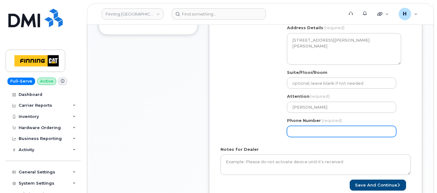
drag, startPoint x: 305, startPoint y: 133, endPoint x: 243, endPoint y: 121, distance: 62.6
click at [305, 133] on input "Phone Number" at bounding box center [341, 131] width 109 height 11
paste input "7807432218"
select select
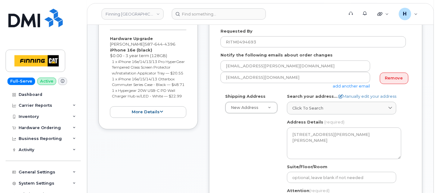
scroll to position [139, 0]
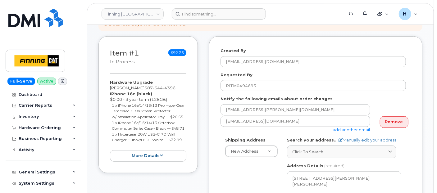
type input "7807432218"
drag, startPoint x: 107, startPoint y: 79, endPoint x: 186, endPoint y: 148, distance: 105.3
click at [186, 148] on div "Item #1 in process $92.25 Hardware Upgrade [PERSON_NAME] [PHONE_NUMBER] iPhone …" at bounding box center [148, 104] width 99 height 137
copy div "Hardware Upgrade [PERSON_NAME] [PHONE_NUMBER] iPhone 16e (black) $0.00 - 3 year…"
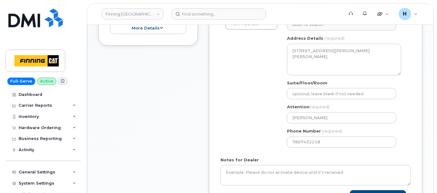
scroll to position [277, 0]
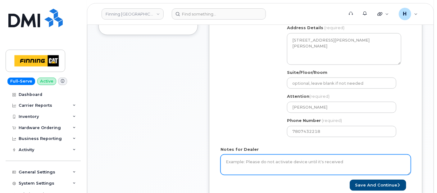
click at [243, 156] on textarea "Notes for Dealer" at bounding box center [316, 165] width 190 height 21
paste textarea "Hardware Upgrade [PERSON_NAME] 5876444396 iPhone 16e (black) $0.00 - 3 year ter…"
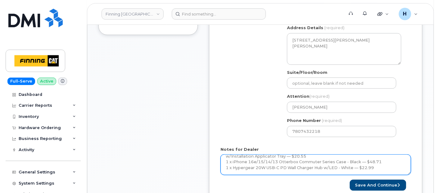
scroll to position [0, 0]
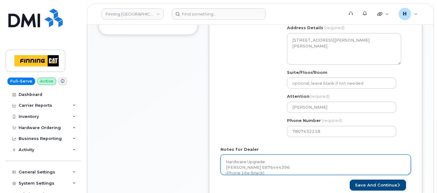
drag, startPoint x: 370, startPoint y: 167, endPoint x: 183, endPoint y: 141, distance: 188.6
click at [183, 141] on div "Item #1 in process $92.25 Hardware Upgrade Val Nash 587 644 4396 iPhone 16e (bl…" at bounding box center [261, 55] width 324 height 314
paste textarea "***HARDWARE UPGRADE---- NO SIM CARD REQUIRED***"
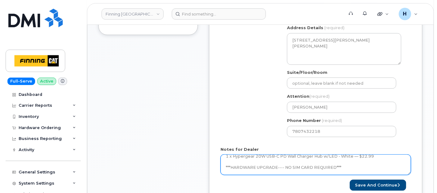
scroll to position [52, 0]
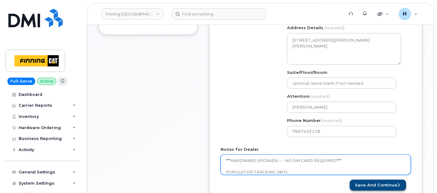
type textarea "Hardware Upgrade Val Nash 5876444396 iPhone 16e (black) $0.00 - 3 year term (12…"
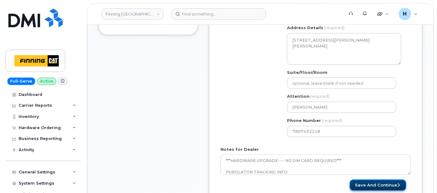
click at [361, 183] on button "Save and Continue" at bounding box center [378, 185] width 57 height 11
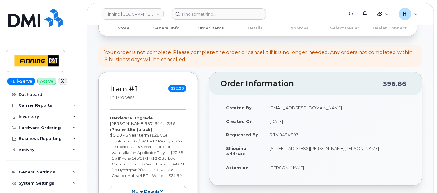
scroll to position [172, 0]
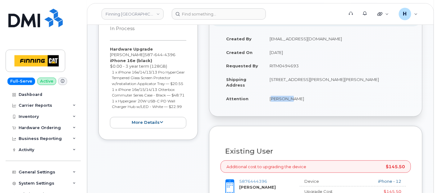
drag, startPoint x: 269, startPoint y: 100, endPoint x: 305, endPoint y: 102, distance: 35.8
click at [305, 102] on td "[PERSON_NAME]" at bounding box center [337, 99] width 147 height 14
copy td "[PERSON_NAME]"
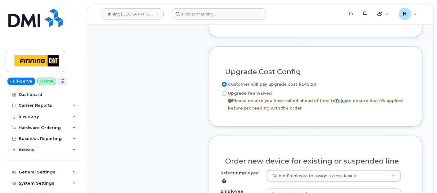
click at [249, 92] on label "Upgrade fee waived Please ensure you have called ahead of time to Telus to ensu…" at bounding box center [316, 101] width 190 height 22
click at [227, 92] on input "Upgrade fee waived Please ensure you have called ahead of time to Telus to ensu…" at bounding box center [224, 93] width 5 height 5
radio input "true"
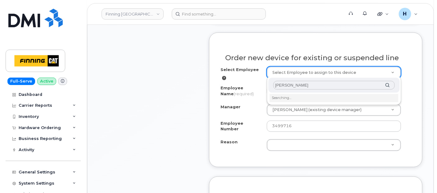
type input "[PERSON_NAME]"
click at [284, 97] on li "Searching…" at bounding box center [334, 98] width 129 height 8
type input "819260"
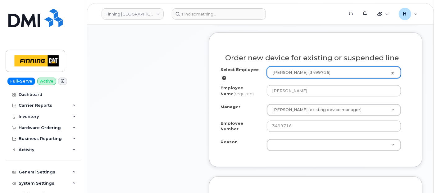
select select "15605"
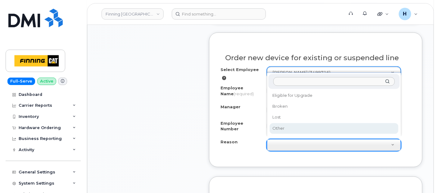
select select "other"
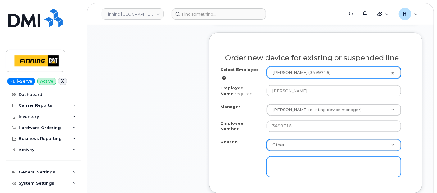
click at [275, 157] on textarea at bounding box center [334, 167] width 134 height 21
paste textarea "Early Upgrade Fee $145.50--APPROVED"
click at [274, 158] on textarea "Early Upgrade Fee $145.50--APPROVED" at bounding box center [334, 167] width 134 height 21
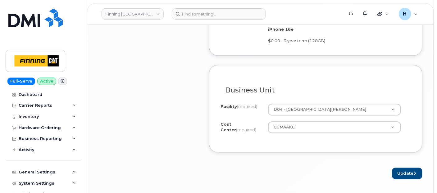
scroll to position [690, 0]
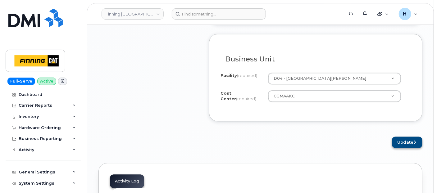
type textarea "Early Upgrade Fee $145.50--APPROVED"
drag, startPoint x: 411, startPoint y: 136, endPoint x: 246, endPoint y: 11, distance: 207.0
click at [411, 137] on button "Update" at bounding box center [407, 142] width 30 height 11
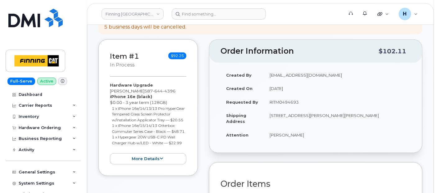
scroll to position [207, 0]
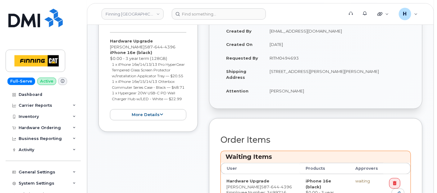
drag, startPoint x: 260, startPoint y: 99, endPoint x: 314, endPoint y: 98, distance: 54.1
click at [314, 98] on div "Created By [EMAIL_ADDRESS][DOMAIN_NAME] Created On [DATE] Requested By RITM0494…" at bounding box center [315, 64] width 213 height 90
drag, startPoint x: 271, startPoint y: 90, endPoint x: 319, endPoint y: 92, distance: 47.6
click at [319, 92] on td "[PERSON_NAME]" at bounding box center [337, 91] width 147 height 14
copy td "al Nash"
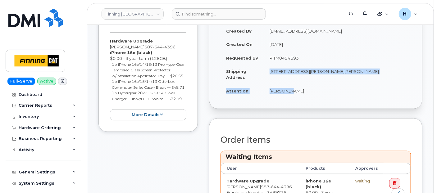
drag, startPoint x: 259, startPoint y: 81, endPoint x: 298, endPoint y: 91, distance: 40.9
click at [298, 91] on tbody "Created By hakaur@dminc.com Created On September 24, 2025 Requested By RITM0494…" at bounding box center [316, 60] width 190 height 73
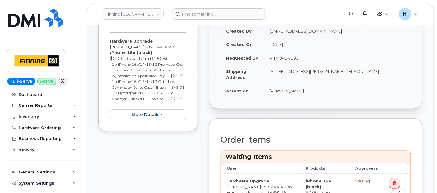
drag, startPoint x: 298, startPoint y: 91, endPoint x: 282, endPoint y: 98, distance: 17.6
click at [283, 98] on div "Created By hakaur@dminc.com Created On September 24, 2025 Requested By RITM0494…" at bounding box center [315, 64] width 213 height 90
click at [280, 91] on td "[PERSON_NAME]" at bounding box center [337, 91] width 147 height 14
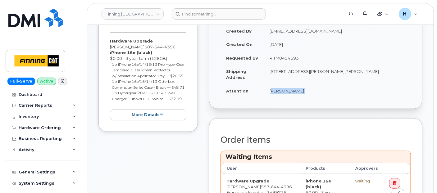
copy div "[PERSON_NAME]"
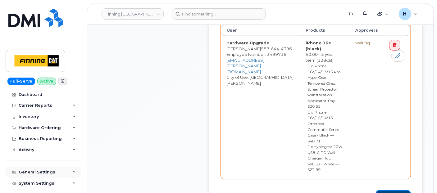
drag, startPoint x: 405, startPoint y: 133, endPoint x: 69, endPoint y: 176, distance: 338.3
click at [404, 190] on button "Checkout" at bounding box center [393, 195] width 35 height 11
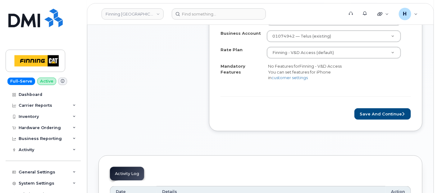
scroll to position [345, 0]
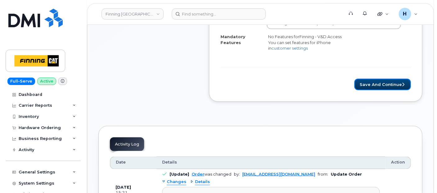
drag, startPoint x: 384, startPoint y: 86, endPoint x: 248, endPoint y: 5, distance: 158.3
click at [384, 85] on button "Save and Continue" at bounding box center [383, 84] width 57 height 11
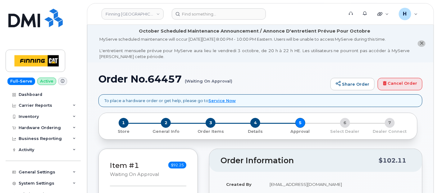
click at [164, 81] on h1 "Order No.64457 (Waiting On Approval)" at bounding box center [213, 79] width 229 height 11
click at [163, 81] on h1 "Order No.64457 (Waiting On Approval)" at bounding box center [213, 79] width 229 height 11
copy h1 "64457"
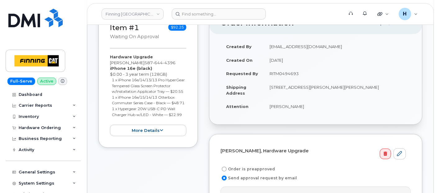
drag, startPoint x: 265, startPoint y: 73, endPoint x: 305, endPoint y: 75, distance: 40.8
click at [305, 75] on td "RITM0494693" at bounding box center [337, 74] width 147 height 14
copy td "RITM0494693"
drag, startPoint x: 243, startPoint y: 166, endPoint x: 251, endPoint y: 145, distance: 22.2
click at [243, 167] on label "Order is preapproved" at bounding box center [248, 169] width 54 height 7
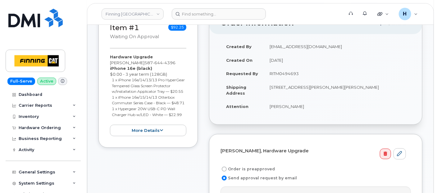
click at [227, 167] on input "Order is preapproved" at bounding box center [224, 169] width 5 height 5
radio input "true"
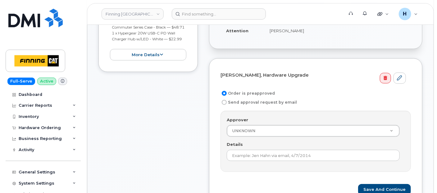
scroll to position [241, 0]
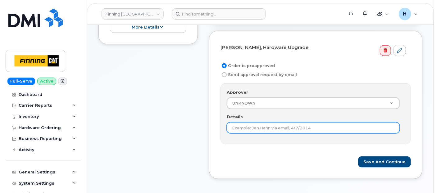
click at [249, 128] on input "Details" at bounding box center [313, 127] width 173 height 11
paste input "RITM0494693"
type input "RITM0494693"
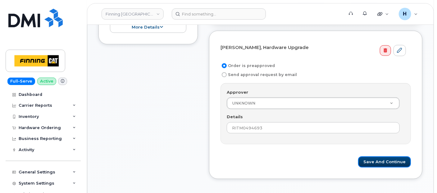
click at [365, 157] on button "Save and Continue" at bounding box center [384, 162] width 53 height 11
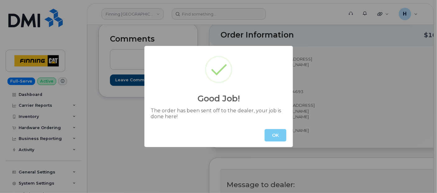
click at [280, 137] on button "OK" at bounding box center [276, 135] width 22 height 12
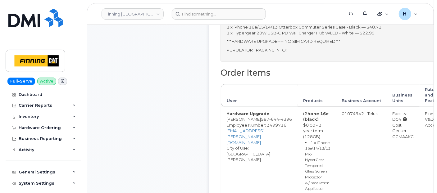
scroll to position [311, 0]
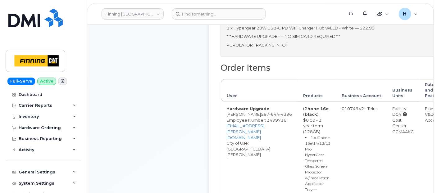
drag, startPoint x: 372, startPoint y: 131, endPoint x: 396, endPoint y: 135, distance: 24.2
copy div "CGMAAKC"
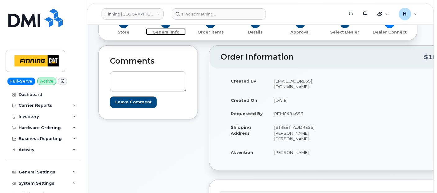
scroll to position [0, 0]
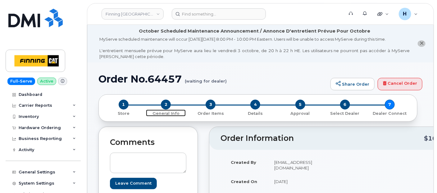
click at [165, 106] on span "2" at bounding box center [166, 105] width 10 height 10
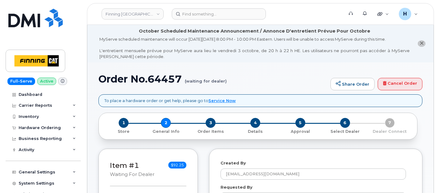
select select
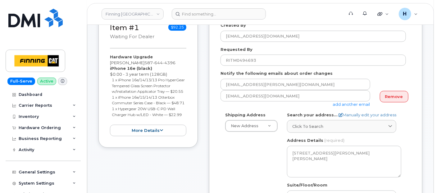
scroll to position [276, 0]
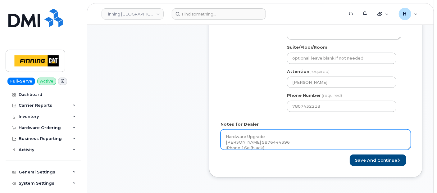
click at [268, 134] on textarea "Hardware Upgrade [PERSON_NAME] 5876444396 iPhone 16e (black) $0.00 - 3 year ter…" at bounding box center [316, 140] width 190 height 21
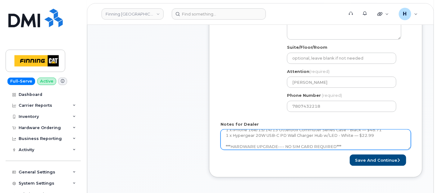
scroll to position [62, 0]
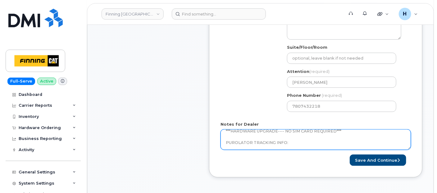
click at [271, 144] on textarea "Hardware Upgrade [PERSON_NAME] 5876444396 iPhone 16e (black) $0.00 - 3 year ter…" at bounding box center [316, 140] width 190 height 21
paste textarea "335666698683"
type textarea "Hardware Upgrade Val Nash 5876444396 iPhone 16e (black) $0.00 - 3 year term (12…"
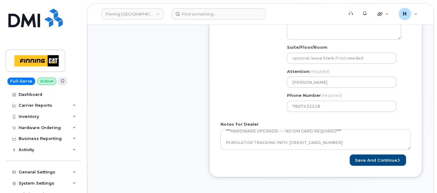
click at [359, 150] on form "Created By hakaur@dminc.com Requested By RITM0494693 Notify the following email…" at bounding box center [316, 25] width 190 height 282
click at [362, 156] on button "Save and Continue" at bounding box center [378, 160] width 57 height 11
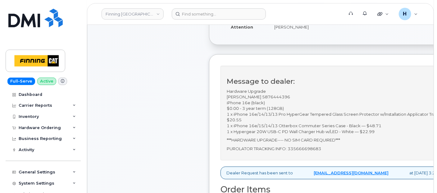
scroll to position [241, 0]
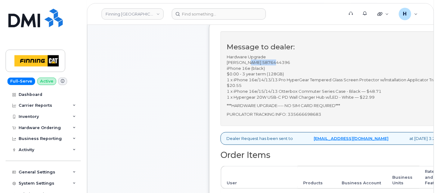
drag, startPoint x: 246, startPoint y: 62, endPoint x: 277, endPoint y: 61, distance: 31.7
click at [277, 61] on p "Hardware Upgrade [PERSON_NAME] 5876444396 iPhone 16e (black) $0.00 - 3 year ter…" at bounding box center [336, 77] width 219 height 46
copy p "5876444396"
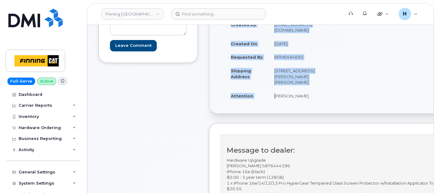
drag, startPoint x: 273, startPoint y: 95, endPoint x: 323, endPoint y: 97, distance: 49.8
click at [323, 97] on div "Created By [EMAIL_ADDRESS][DOMAIN_NAME] Created On [DATE] Requested By RITM0494…" at bounding box center [280, 63] width 118 height 91
copy table "Created By [PERSON_NAME][EMAIL_ADDRESS][DOMAIN_NAME] Created On [DATE] Requeste…"
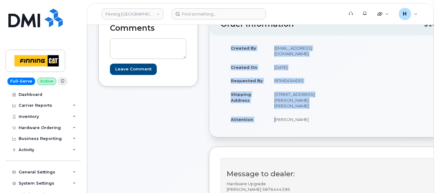
scroll to position [103, 0]
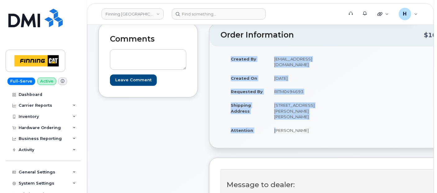
drag, startPoint x: 273, startPoint y: 89, endPoint x: 310, endPoint y: 88, distance: 36.7
click at [310, 88] on td "RITM0494693" at bounding box center [301, 92] width 65 height 14
copy td "RITM0494693"
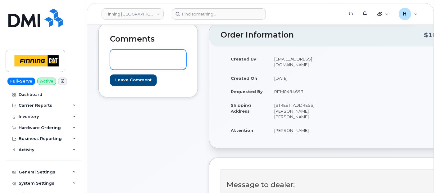
click at [150, 62] on textarea at bounding box center [148, 59] width 76 height 21
paste textarea "TELUS Order #TL60032412"
click at [124, 56] on textarea "TELUS Order #TL60032412" at bounding box center [148, 59] width 76 height 21
drag, startPoint x: 146, startPoint y: 56, endPoint x: 187, endPoint y: 57, distance: 40.4
click at [187, 57] on div "Comments TELUS Order #TL60032412 Leave Comment" at bounding box center [148, 60] width 99 height 74
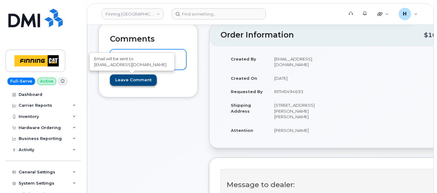
type textarea "TELUS Order #TL60032412"
click at [127, 79] on input "Leave Comment" at bounding box center [133, 80] width 47 height 11
type input "Create Event"
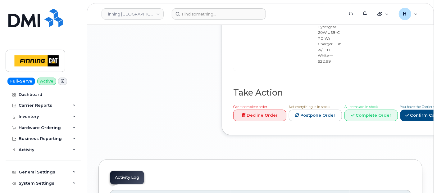
scroll to position [625, 0]
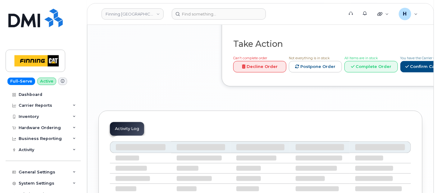
click at [295, 75] on div "Can't complete order Decline Order Not everything is in stock Postpone Order Al…" at bounding box center [348, 65] width 234 height 20
click at [401, 72] on link "Confirm Carrier Order" at bounding box center [433, 66] width 64 height 11
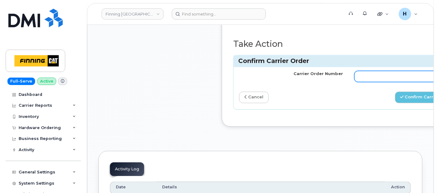
click at [360, 71] on input "Carrier Order Number" at bounding box center [407, 76] width 104 height 11
paste input "L60032412"
click at [355, 71] on input "L60032412" at bounding box center [407, 76] width 104 height 11
type input "TL60032412"
click at [392, 77] on div "Carrier Order Number TL60032412 cancel Confirm Carrier Order" at bounding box center [349, 88] width 231 height 42
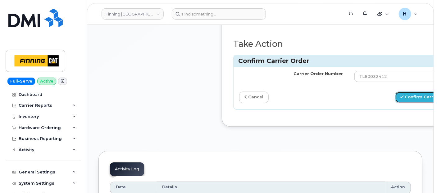
click at [395, 92] on button "Confirm Carrier Order" at bounding box center [427, 97] width 64 height 11
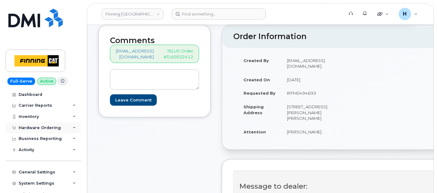
scroll to position [103, 0]
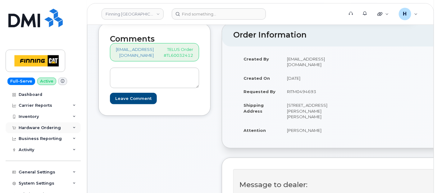
click at [36, 127] on div "Hardware Ordering" at bounding box center [40, 128] width 42 height 5
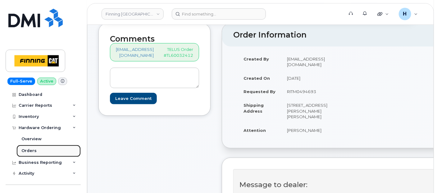
click at [34, 153] on div "Orders" at bounding box center [28, 151] width 15 height 6
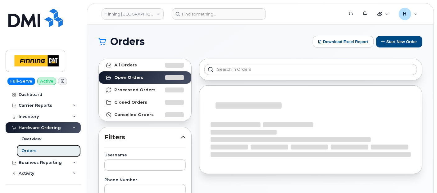
click at [33, 149] on div "Orders" at bounding box center [28, 151] width 15 height 6
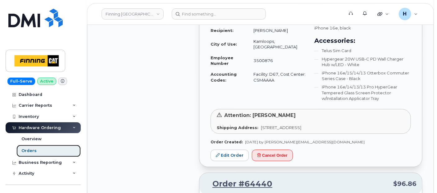
scroll to position [828, 0]
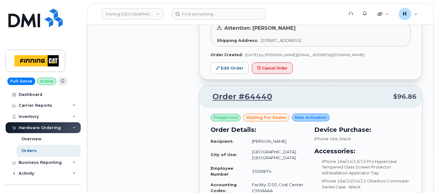
click at [128, 151] on div "All Orders 14473 Open Orders 12 Processed Orders 5 Closed Orders 13222 Cancelle…" at bounding box center [145, 57] width 101 height 1660
